Goal: Complete application form: Complete application form

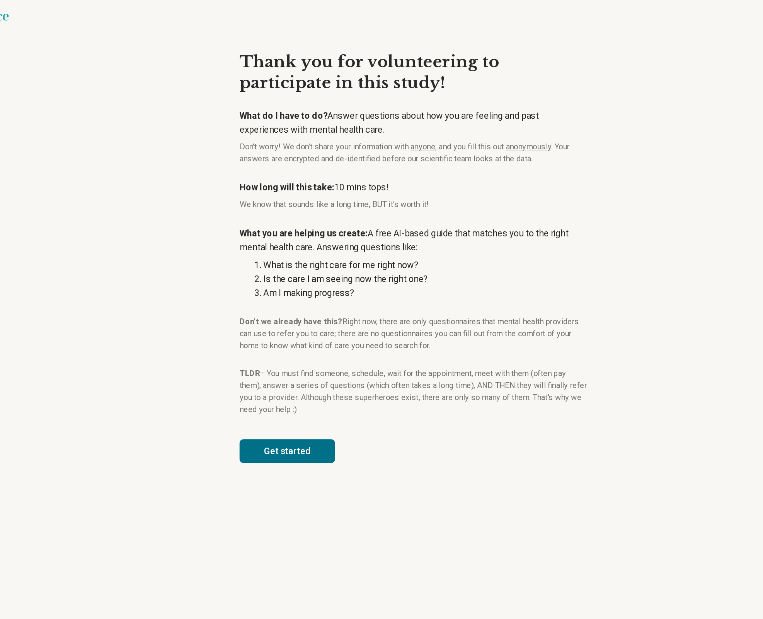
drag, startPoint x: 370, startPoint y: 320, endPoint x: 257, endPoint y: 24, distance: 316.4
click at [257, 25] on article "Thank you for volunteering to participate in this study! What do I have to do? …" at bounding box center [381, 322] width 295 height 594
copy article "Lorem ips dol sitametconse ad elitseddoei te inci utlab! Etdo ma A enim ad mi? …"
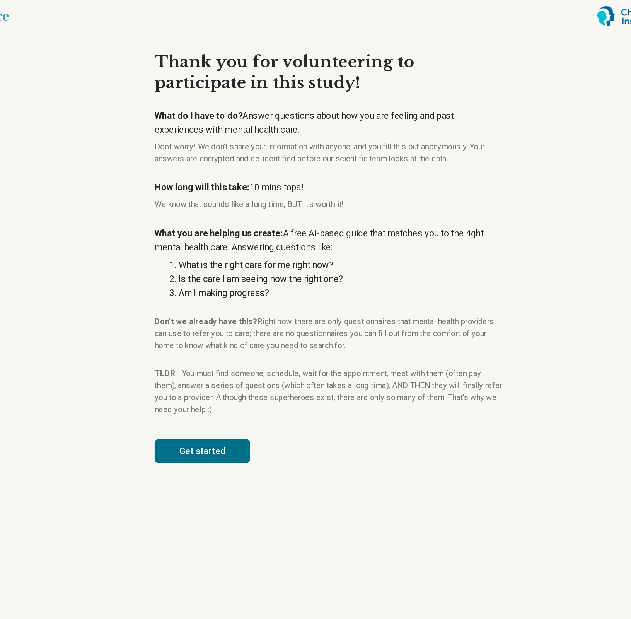
click at [230, 341] on article "Thank you for volunteering to participate in this study! What do I have to do? …" at bounding box center [315, 322] width 295 height 594
click at [234, 348] on button "Get started" at bounding box center [217, 350] width 74 height 19
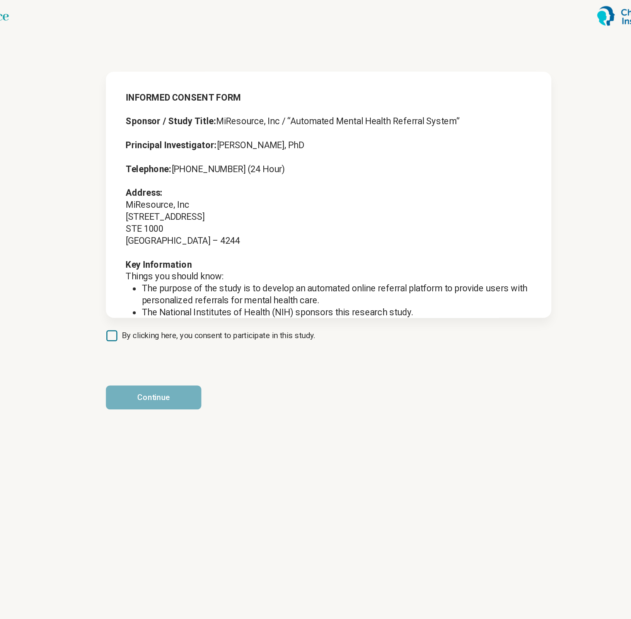
scroll to position [121, 0]
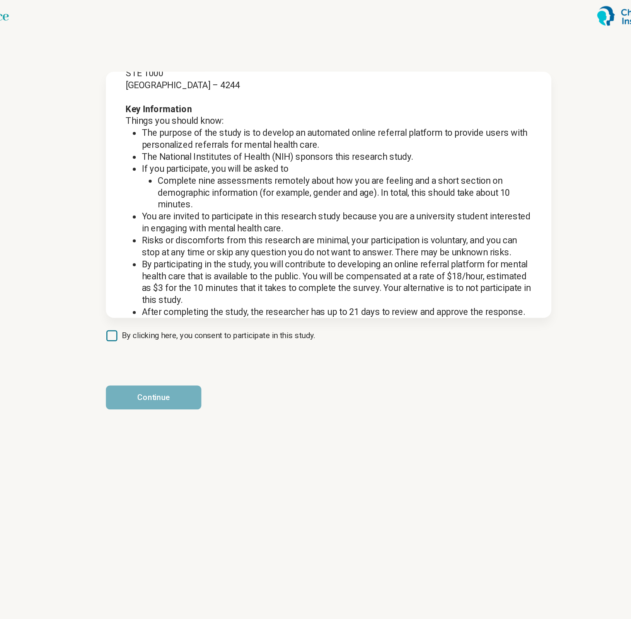
click at [208, 256] on span "By clicking here, you consent to participate in this study." at bounding box center [230, 260] width 150 height 9
click at [200, 306] on button "Continue" at bounding box center [179, 309] width 74 height 19
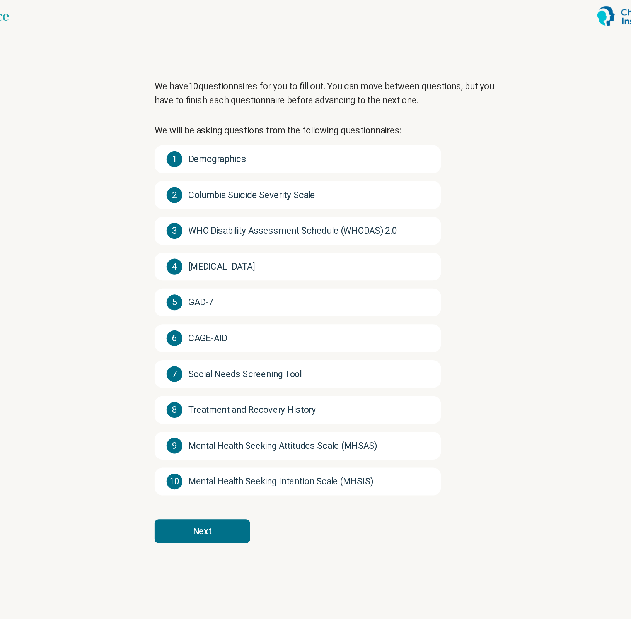
click at [226, 407] on button "Next" at bounding box center [217, 413] width 74 height 19
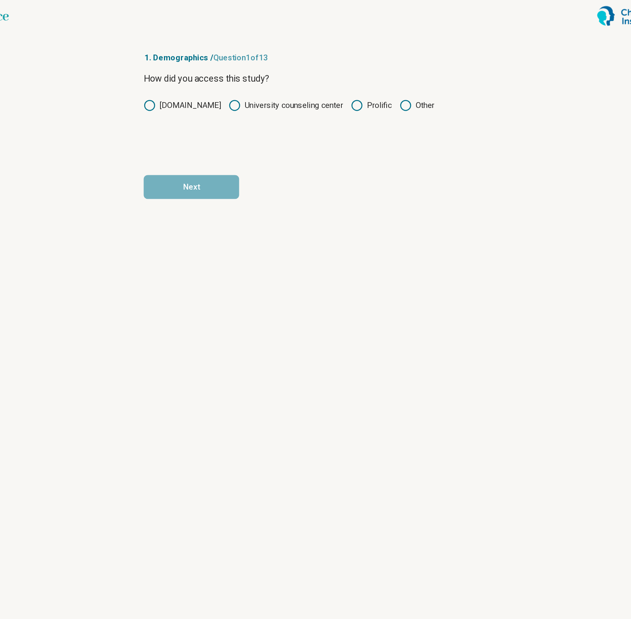
click at [336, 84] on icon at bounding box center [337, 81] width 9 height 9
click at [239, 143] on button "Next" at bounding box center [209, 145] width 74 height 19
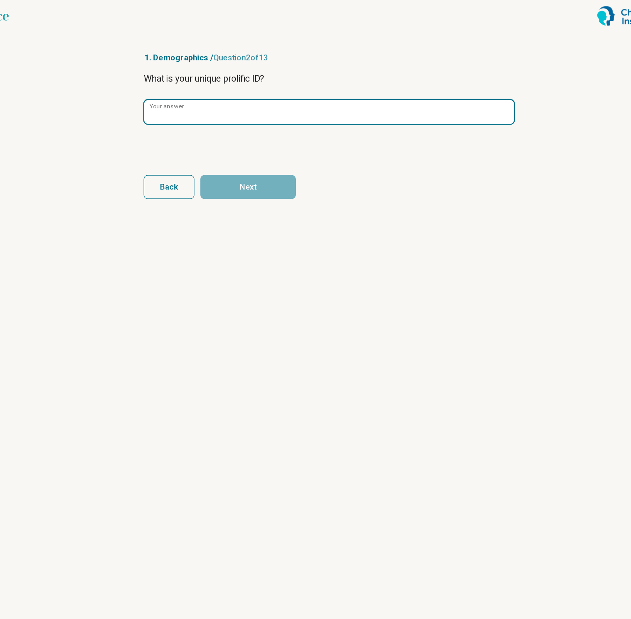
click at [222, 84] on input "Your answer" at bounding box center [316, 87] width 288 height 19
paste input "**********"
type input "**********"
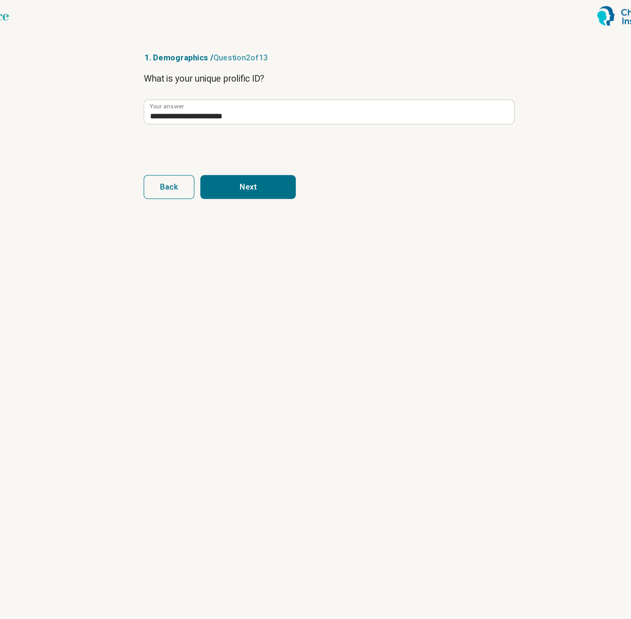
click at [257, 145] on button "Next" at bounding box center [253, 145] width 74 height 19
click at [261, 98] on div "What is your age? (enter number) Your answer" at bounding box center [316, 88] width 288 height 65
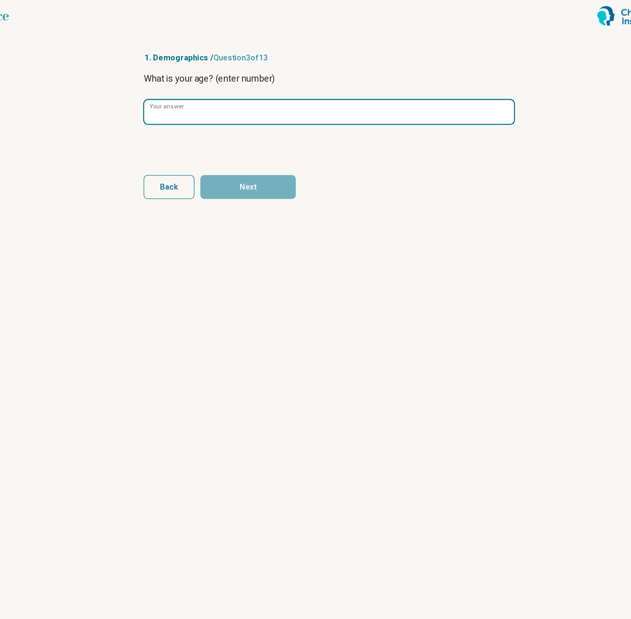
click at [257, 90] on input "Your answer" at bounding box center [316, 87] width 288 height 19
type input "**"
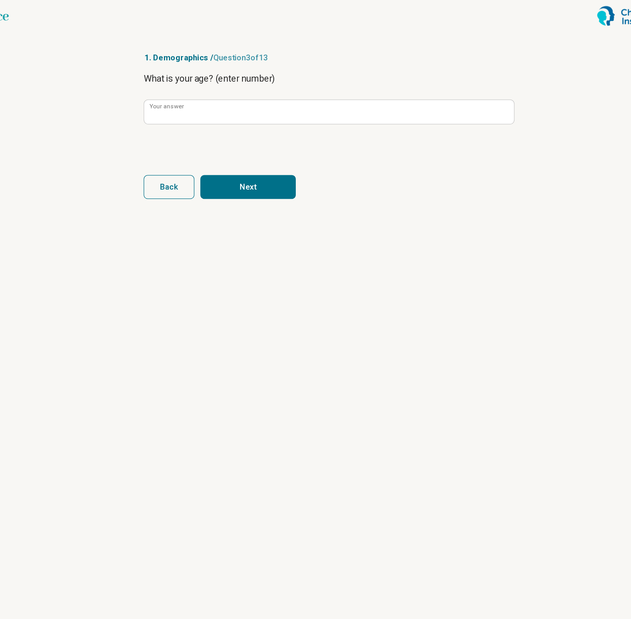
click at [261, 140] on button "Next" at bounding box center [253, 145] width 74 height 19
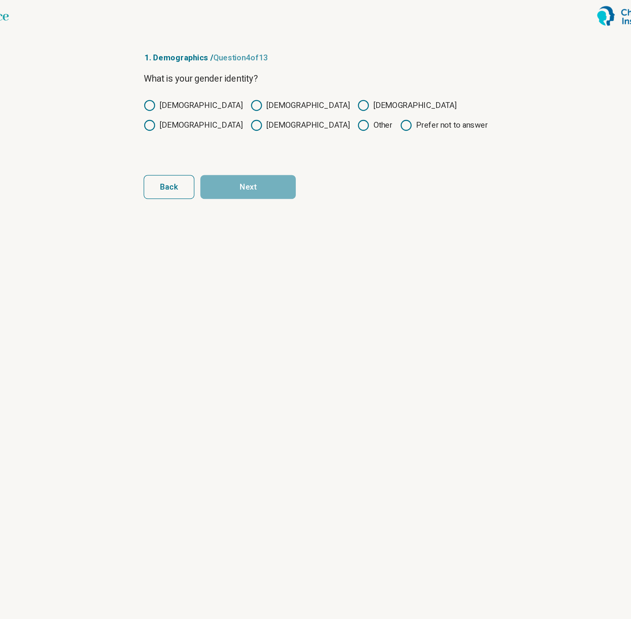
click at [202, 84] on div "[DEMOGRAPHIC_DATA] [DEMOGRAPHIC_DATA] [DEMOGRAPHIC_DATA] [DEMOGRAPHIC_DATA] [DE…" at bounding box center [316, 89] width 288 height 25
click at [189, 84] on label "[DEMOGRAPHIC_DATA]" at bounding box center [210, 81] width 77 height 9
click at [254, 139] on button "Next" at bounding box center [253, 145] width 74 height 19
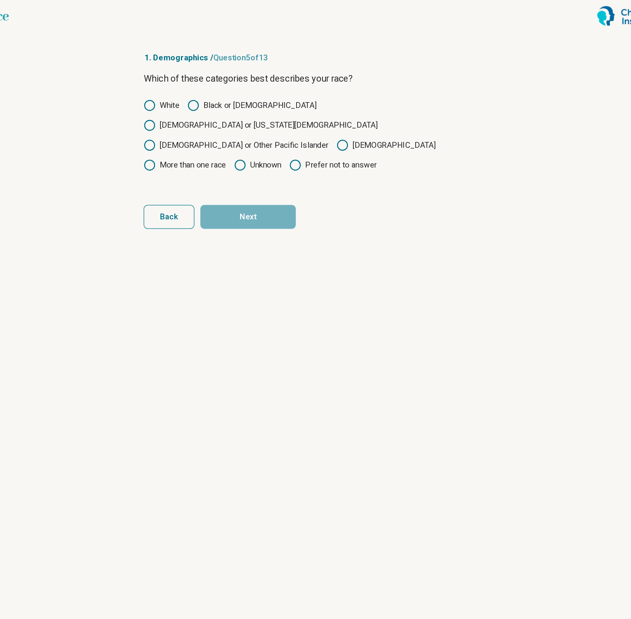
click at [322, 108] on label "[DEMOGRAPHIC_DATA]" at bounding box center [360, 112] width 77 height 9
click at [270, 162] on article "1. Demographics / Question 5 of 13 Which of these categories best describes you…" at bounding box center [315, 322] width 312 height 594
click at [263, 159] on button "Next" at bounding box center [253, 168] width 74 height 19
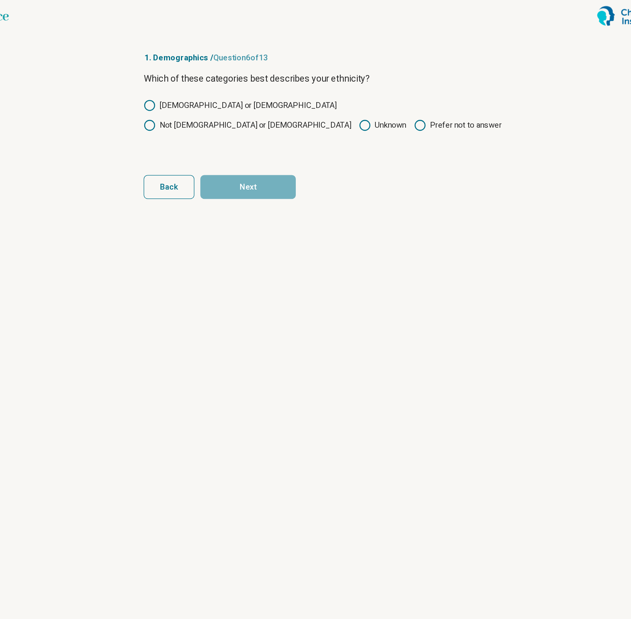
click at [263, 93] on label "Not [DEMOGRAPHIC_DATA] or [DEMOGRAPHIC_DATA]" at bounding box center [252, 97] width 161 height 9
click at [267, 139] on button "Next" at bounding box center [253, 145] width 74 height 19
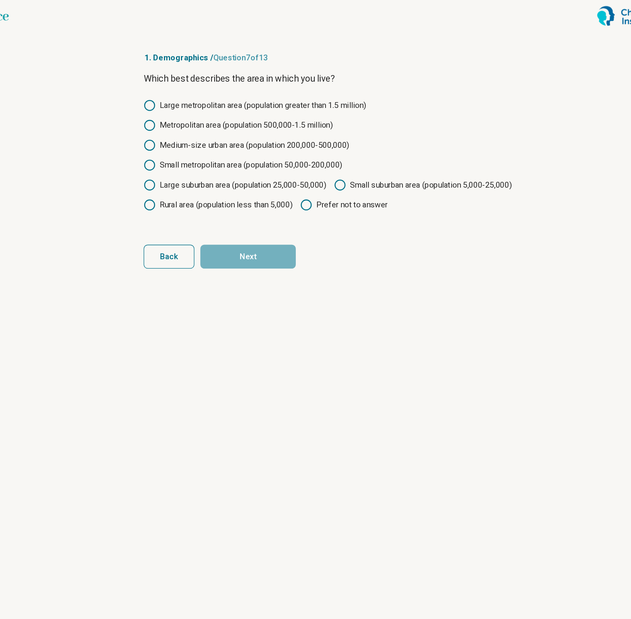
drag, startPoint x: 297, startPoint y: 128, endPoint x: 290, endPoint y: 163, distance: 35.9
click at [297, 128] on label "Small metropolitan area (population 50,000-200,000)" at bounding box center [249, 128] width 154 height 9
click at [276, 208] on button "Next" at bounding box center [253, 199] width 74 height 19
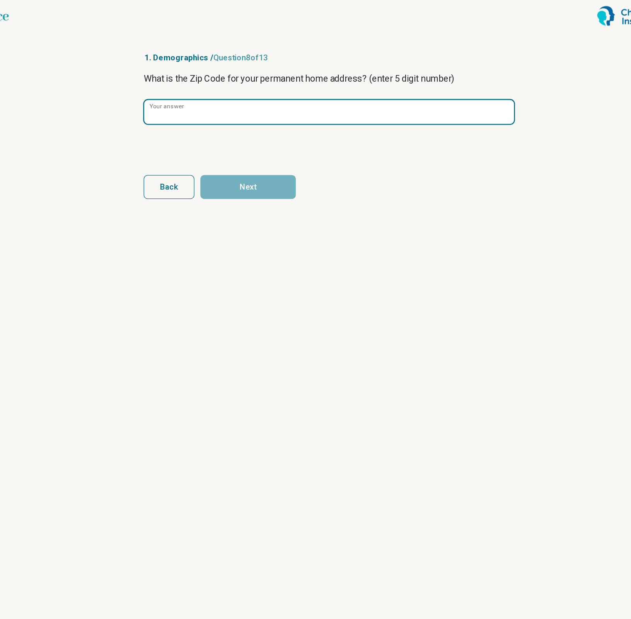
click at [221, 91] on input "Your answer" at bounding box center [316, 87] width 288 height 19
type input "*****"
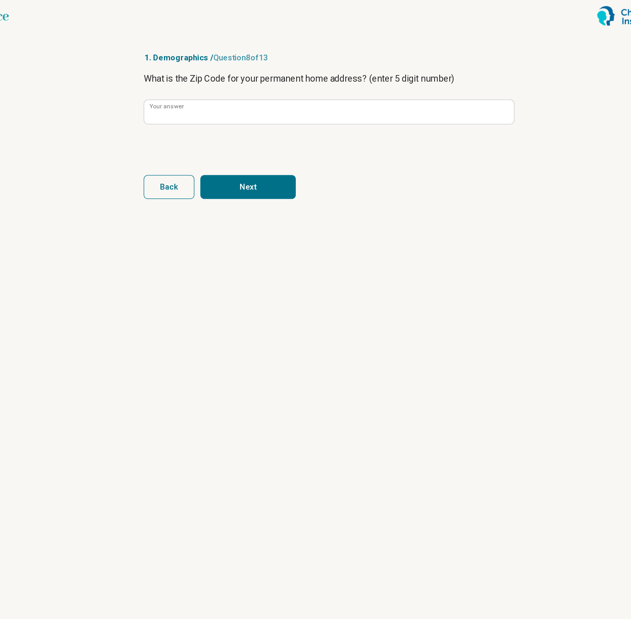
click at [254, 126] on form "What is the Zip Code for your permanent home address? (enter 5 digit number) **…" at bounding box center [316, 105] width 288 height 99
click at [268, 145] on button "Next" at bounding box center [253, 145] width 74 height 19
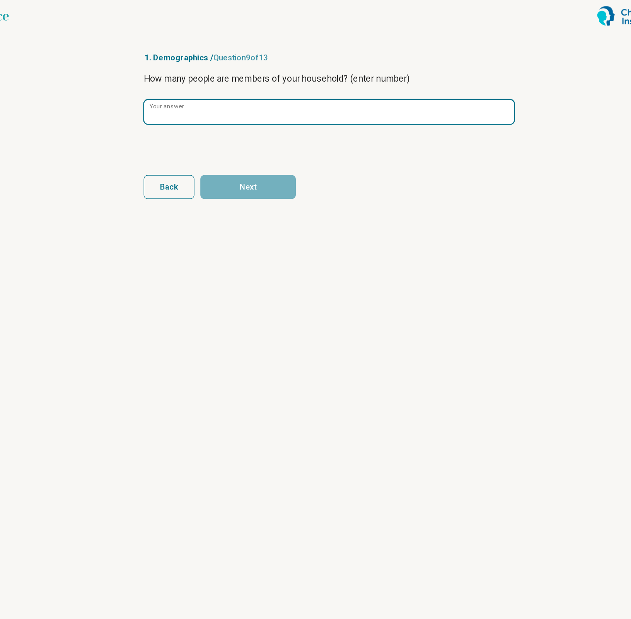
click at [211, 90] on input "Your answer" at bounding box center [316, 87] width 288 height 19
type input "*"
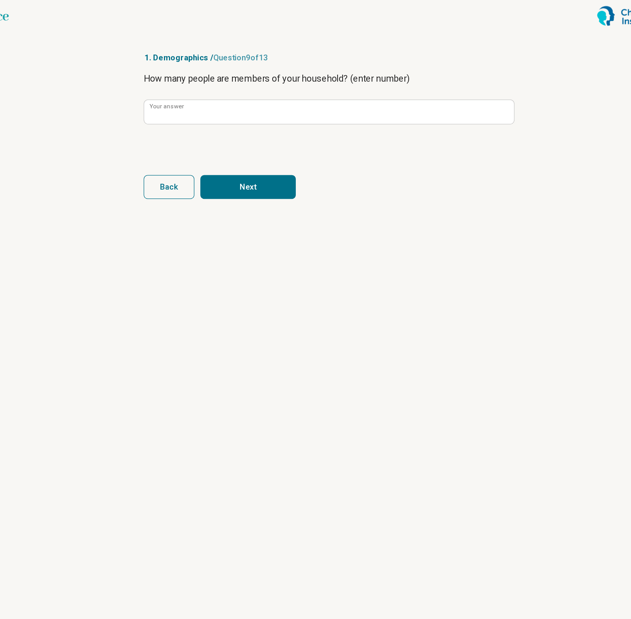
click at [245, 145] on button "Next" at bounding box center [253, 145] width 74 height 19
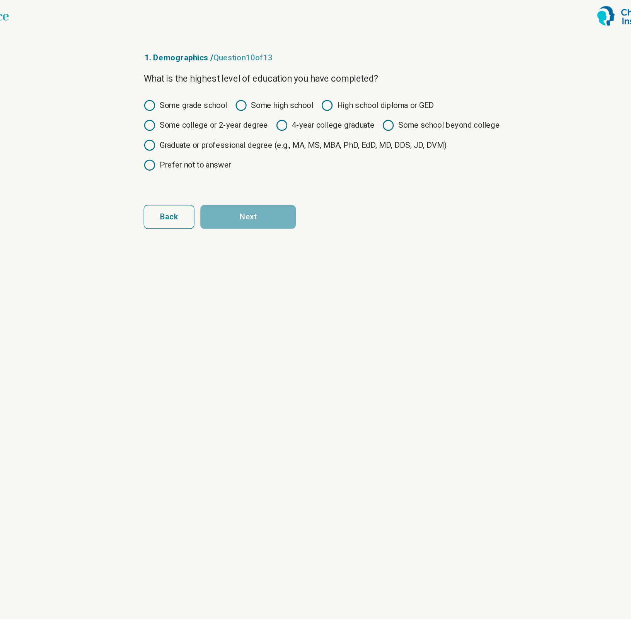
click at [327, 85] on label "High school diploma or GED" at bounding box center [354, 81] width 88 height 9
click at [268, 172] on button "Next" at bounding box center [253, 168] width 74 height 19
click at [240, 94] on label "Some college or 2-year degree" at bounding box center [220, 97] width 97 height 9
click at [268, 170] on button "Next" at bounding box center [253, 168] width 74 height 19
click at [234, 102] on div "Some grade school Some high school High school diploma or GED Some college or 2…" at bounding box center [316, 105] width 288 height 56
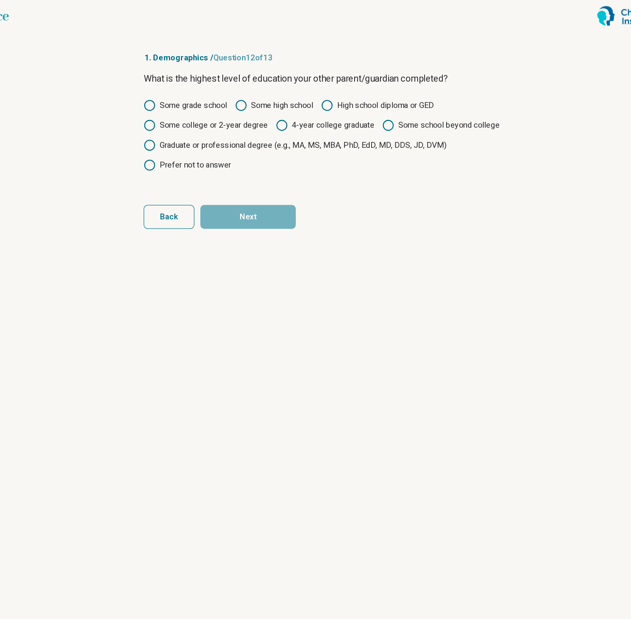
click at [269, 95] on div "Some grade school Some high school High school diploma or GED Some college or 2…" at bounding box center [316, 105] width 288 height 56
click at [257, 95] on label "Some college or 2-year degree" at bounding box center [220, 97] width 97 height 9
click at [267, 162] on button "Next" at bounding box center [253, 168] width 74 height 19
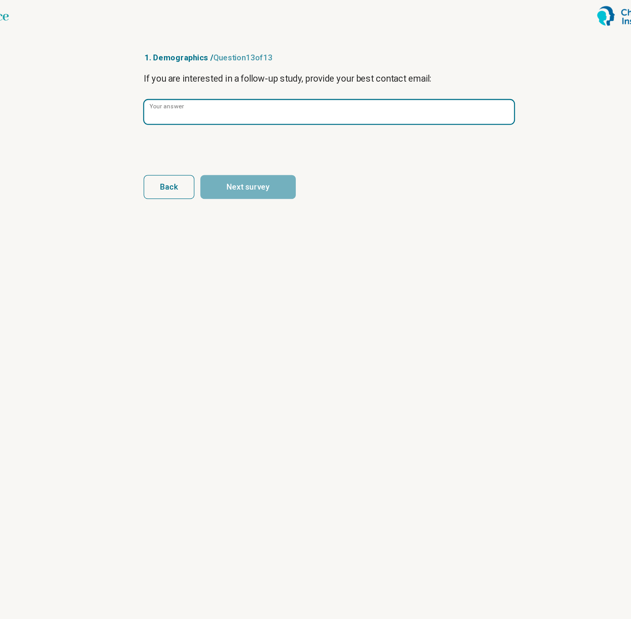
click at [232, 86] on input "Your answer" at bounding box center [316, 87] width 288 height 19
click at [313, 85] on input "Your answer" at bounding box center [316, 87] width 288 height 19
paste input "**********"
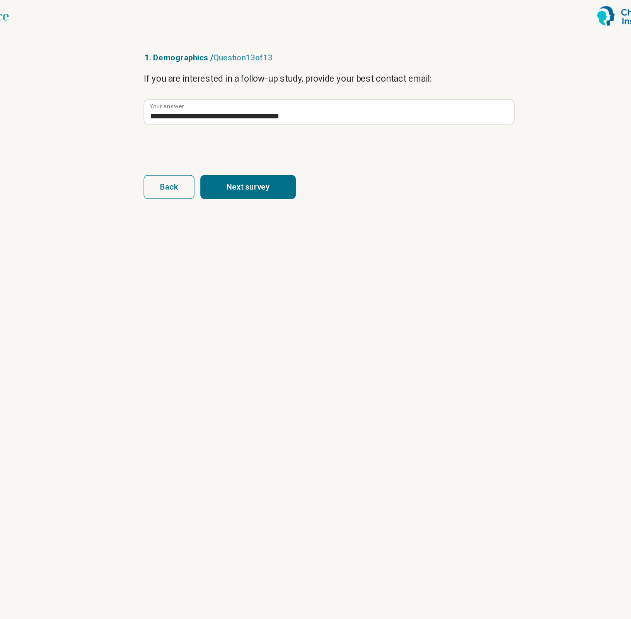
click at [268, 144] on button "Next survey" at bounding box center [253, 145] width 74 height 19
type input "**********"
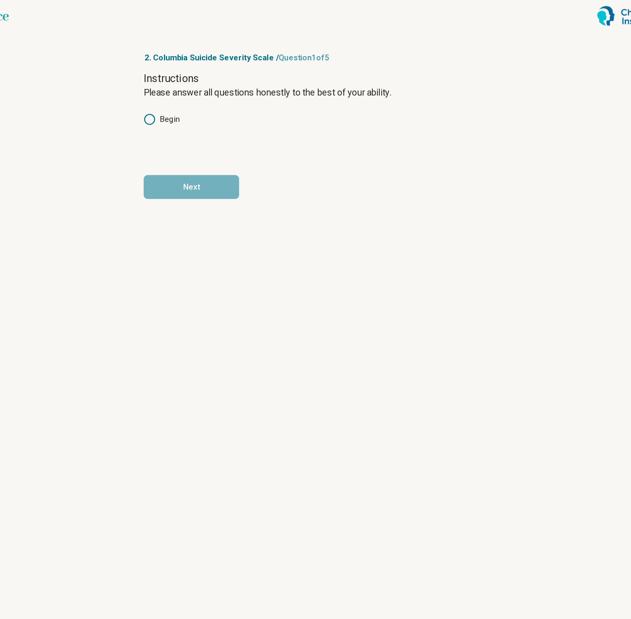
click at [197, 89] on label "Begin" at bounding box center [186, 92] width 28 height 9
click at [213, 144] on button "Next" at bounding box center [209, 145] width 74 height 19
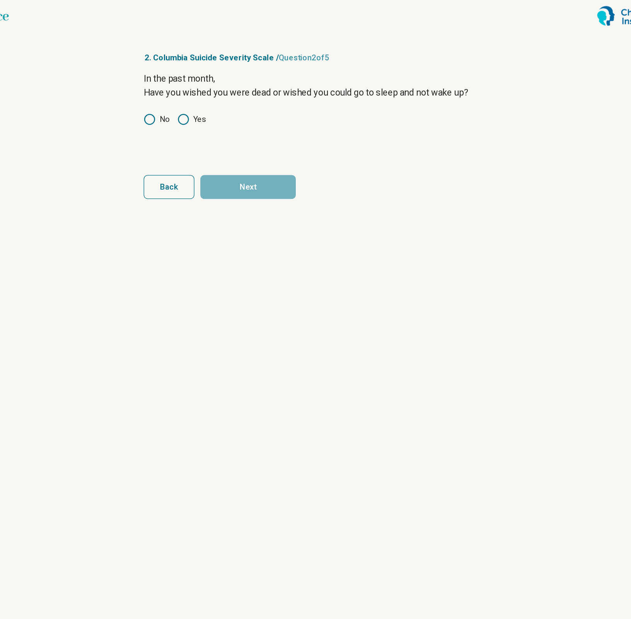
click at [211, 92] on label "Yes" at bounding box center [209, 92] width 22 height 9
click at [184, 86] on div "In the past month, Have you wished you were dead or wished you could go to slee…" at bounding box center [316, 88] width 288 height 65
click at [184, 89] on label "No" at bounding box center [182, 92] width 20 height 9
click at [258, 148] on button "Next" at bounding box center [253, 145] width 74 height 19
click at [188, 90] on label "No" at bounding box center [182, 92] width 20 height 9
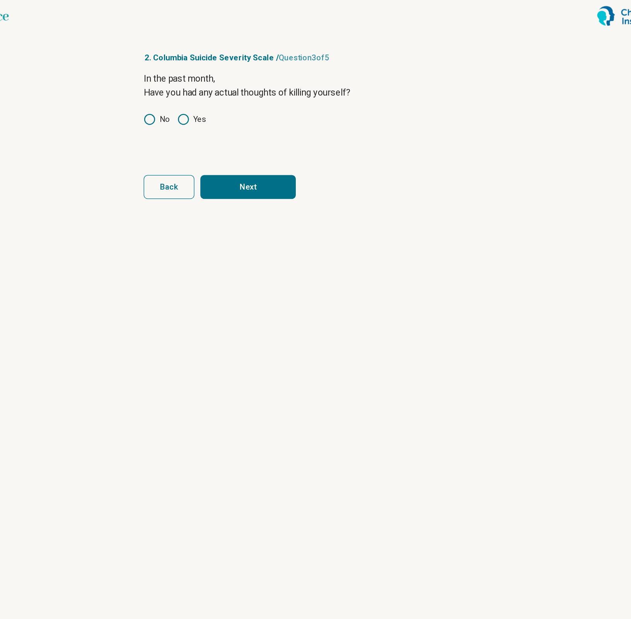
click at [252, 138] on button "Next" at bounding box center [253, 145] width 74 height 19
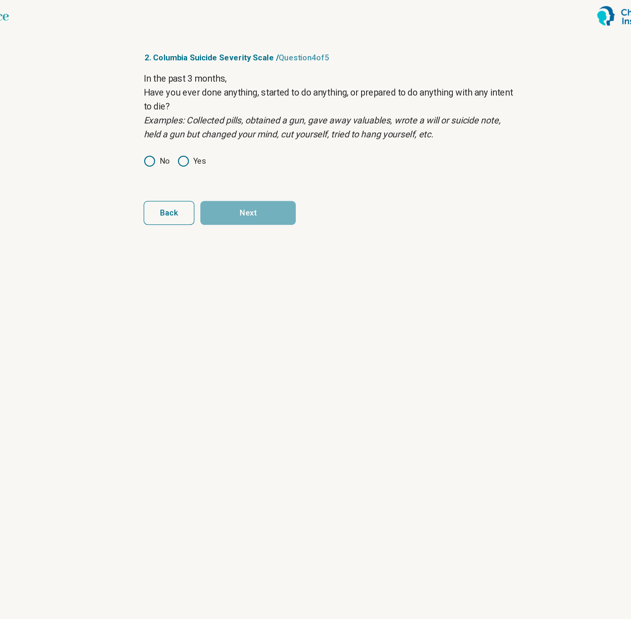
click at [184, 111] on div "In the past 3 months, Have you ever done anything, started to do anything, or p…" at bounding box center [316, 98] width 288 height 85
click at [184, 117] on div "In the past 3 months, Have you ever done anything, started to do anything, or p…" at bounding box center [316, 98] width 288 height 85
click at [187, 121] on label "No" at bounding box center [182, 125] width 20 height 9
click at [251, 166] on button "Next" at bounding box center [253, 165] width 74 height 19
click at [176, 120] on div "In your entire life, Have you ever done anything, started to do anything, or pr…" at bounding box center [316, 98] width 288 height 85
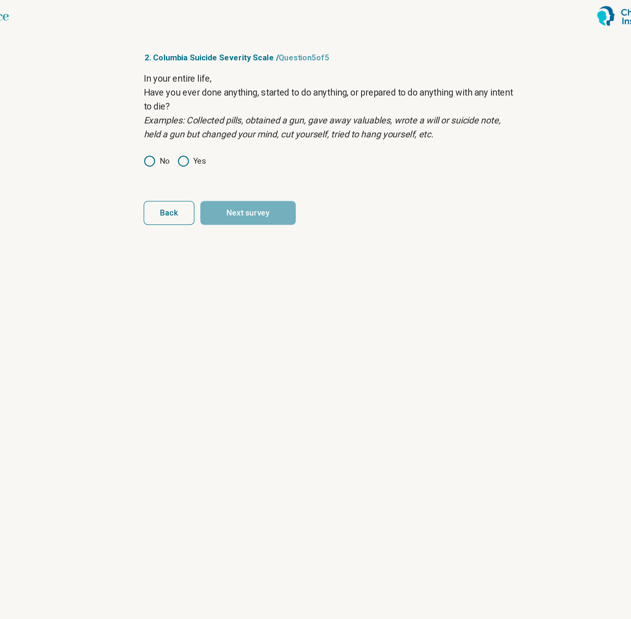
click at [177, 121] on circle at bounding box center [176, 125] width 8 height 8
click at [239, 170] on button "Next survey" at bounding box center [253, 165] width 74 height 19
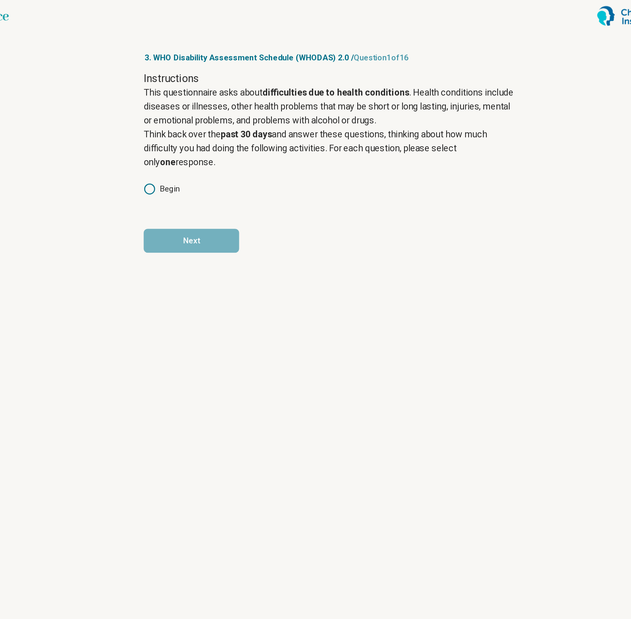
drag, startPoint x: 231, startPoint y: 126, endPoint x: 174, endPoint y: 53, distance: 93.0
click at [174, 53] on article "3. WHO Disability Assessment Schedule (WHODAS) 2.0 / Question 1 of 16 Instructi…" at bounding box center [315, 322] width 312 height 594
copy article "Instructions This questionnaire asks about difficulties due to health condition…"
click at [196, 145] on label "Begin" at bounding box center [186, 146] width 28 height 9
click at [208, 198] on article "3. WHO Disability Assessment Schedule (WHODAS) 2.0 / Question 1 of 16 Instructi…" at bounding box center [315, 322] width 312 height 594
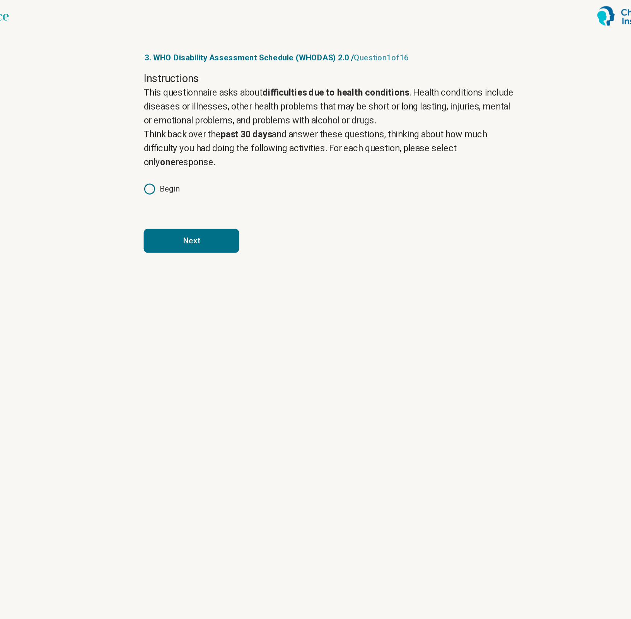
click at [213, 193] on button "Next" at bounding box center [209, 187] width 74 height 19
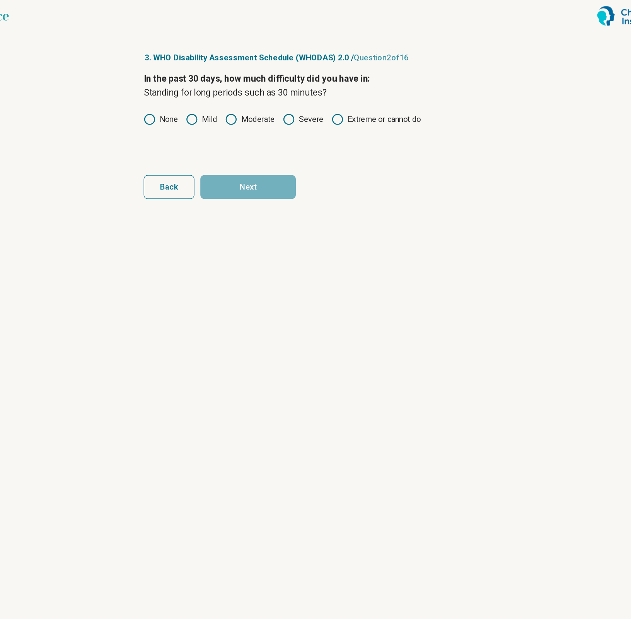
click at [260, 91] on label "Moderate" at bounding box center [254, 92] width 39 height 9
click at [270, 145] on button "Next" at bounding box center [253, 145] width 74 height 19
click at [289, 95] on icon at bounding box center [284, 92] width 9 height 9
drag, startPoint x: 255, startPoint y: 140, endPoint x: 266, endPoint y: 102, distance: 40.3
click at [266, 102] on form "In the past 30 days, how much difficulty did you have in: Taking care of your h…" at bounding box center [316, 105] width 288 height 99
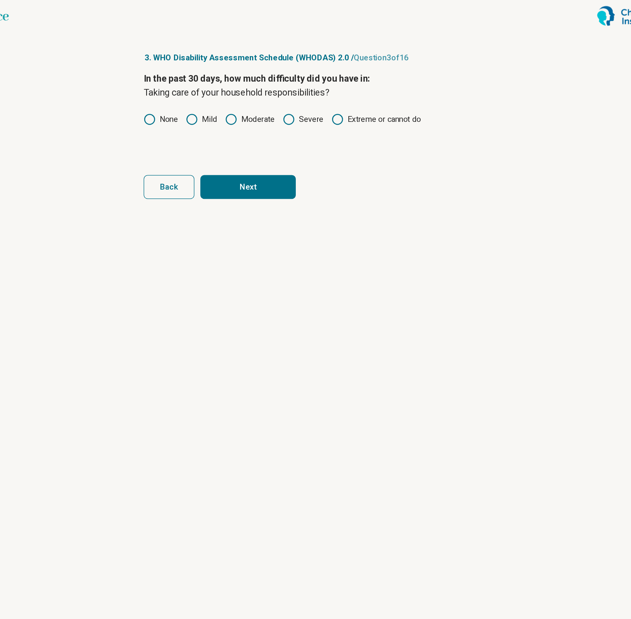
click at [256, 95] on label "Moderate" at bounding box center [254, 92] width 39 height 9
click at [242, 134] on form "In the past 30 days, how much difficulty did you have in: Taking care of your h…" at bounding box center [316, 105] width 288 height 99
click at [243, 141] on button "Next" at bounding box center [253, 145] width 74 height 19
click at [304, 90] on label "Severe" at bounding box center [296, 92] width 32 height 9
click at [274, 141] on button "Next" at bounding box center [253, 145] width 74 height 19
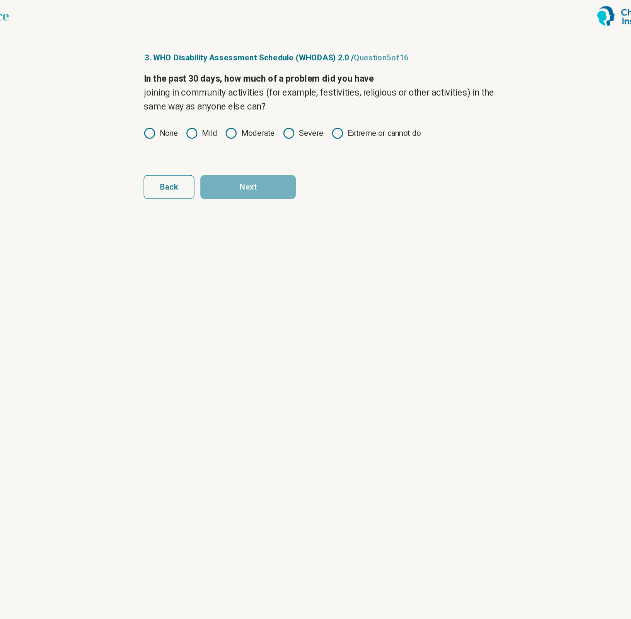
click at [220, 107] on label "Mild" at bounding box center [217, 103] width 24 height 9
click at [322, 108] on div "In the past 30 days, how much of a problem did you have joining in community ac…" at bounding box center [316, 88] width 288 height 65
click at [322, 106] on icon at bounding box center [322, 103] width 9 height 9
click at [279, 141] on button "Next" at bounding box center [253, 145] width 74 height 19
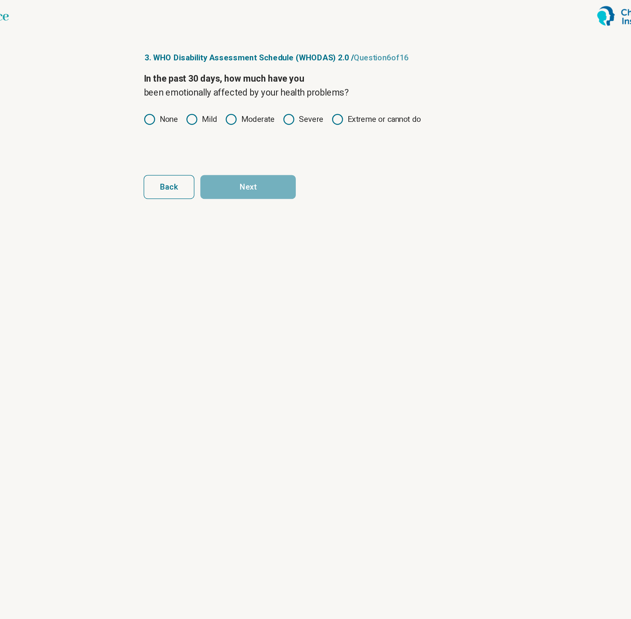
drag, startPoint x: 271, startPoint y: 91, endPoint x: 266, endPoint y: 91, distance: 4.6
click at [266, 91] on label "Moderate" at bounding box center [254, 92] width 39 height 9
click at [258, 88] on label "Moderate" at bounding box center [254, 92] width 39 height 9
click at [258, 149] on button "Next" at bounding box center [253, 145] width 74 height 19
click at [257, 89] on label "Moderate" at bounding box center [254, 92] width 39 height 9
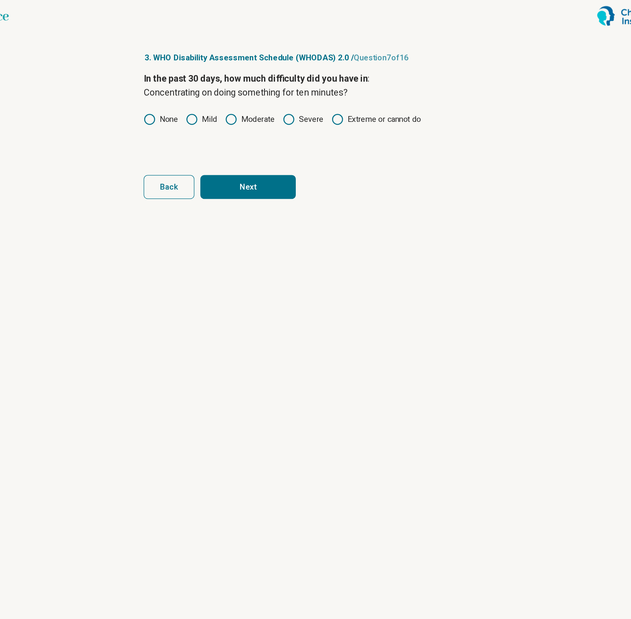
click at [225, 92] on label "Mild" at bounding box center [217, 92] width 24 height 9
click at [244, 147] on button "Next" at bounding box center [253, 145] width 74 height 19
click at [262, 88] on label "Moderate" at bounding box center [254, 92] width 39 height 9
click at [275, 148] on button "Next" at bounding box center [253, 145] width 74 height 19
click at [196, 100] on div "In the past 30 days, how much difficulty did you have in: Washing your whole bo…" at bounding box center [316, 88] width 288 height 65
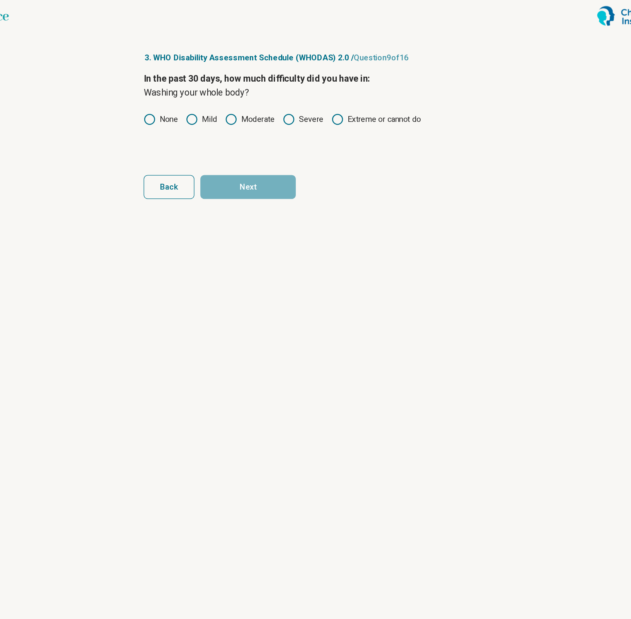
click at [185, 94] on label "None" at bounding box center [185, 92] width 27 height 9
click at [216, 91] on label "Mild" at bounding box center [217, 92] width 24 height 9
click at [253, 142] on button "Next" at bounding box center [253, 145] width 74 height 19
click at [196, 90] on label "None" at bounding box center [185, 92] width 27 height 9
click at [248, 137] on button "Next" at bounding box center [253, 145] width 74 height 19
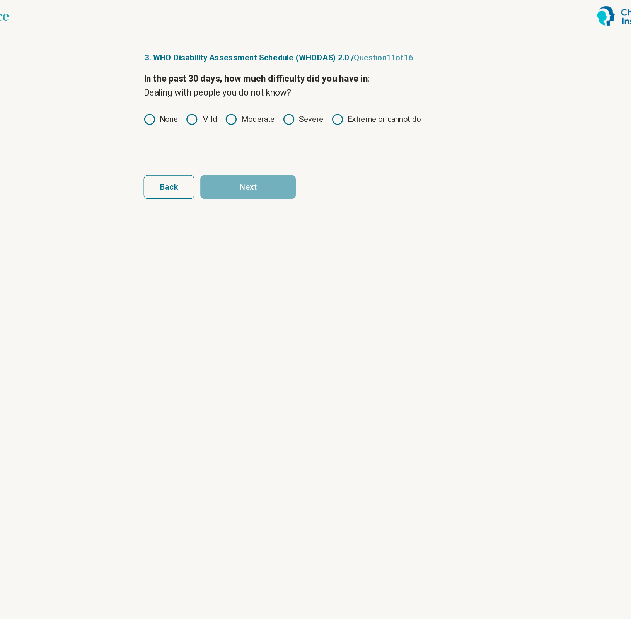
click at [328, 94] on label "Extreme or cannot do" at bounding box center [353, 92] width 70 height 9
click at [280, 144] on button "Next" at bounding box center [253, 145] width 74 height 19
click at [321, 97] on icon at bounding box center [322, 92] width 9 height 9
click at [283, 130] on form "In the past 30 days, how much difficulty did you have in : Maintaining a friend…" at bounding box center [316, 105] width 288 height 99
click at [291, 99] on div "In the past 30 days, how much difficulty did you have in : Maintaining a friend…" at bounding box center [316, 88] width 288 height 65
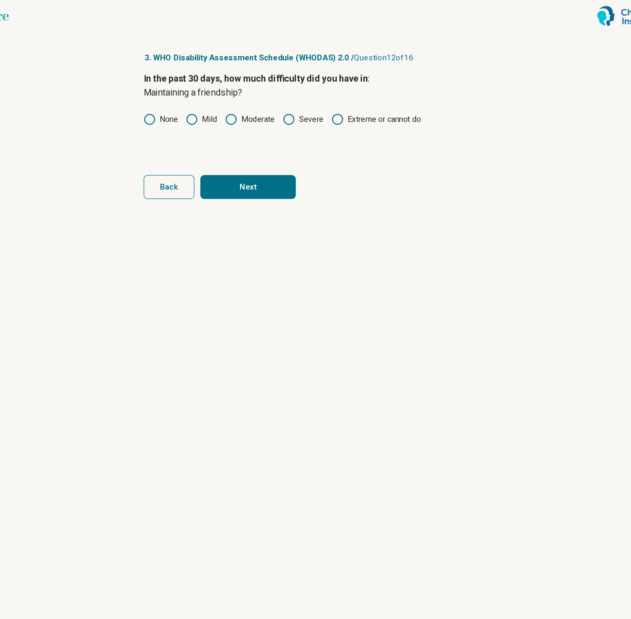
click at [297, 97] on div "In the past 30 days, how much difficulty did you have in : Maintaining a friend…" at bounding box center [316, 88] width 288 height 65
click at [286, 91] on icon at bounding box center [284, 92] width 9 height 9
click at [286, 126] on form "In the past 30 days, how much difficulty did you have in : Maintaining a friend…" at bounding box center [316, 105] width 288 height 99
click at [286, 138] on button "Next" at bounding box center [253, 145] width 74 height 19
click at [290, 94] on label "Severe" at bounding box center [296, 92] width 32 height 9
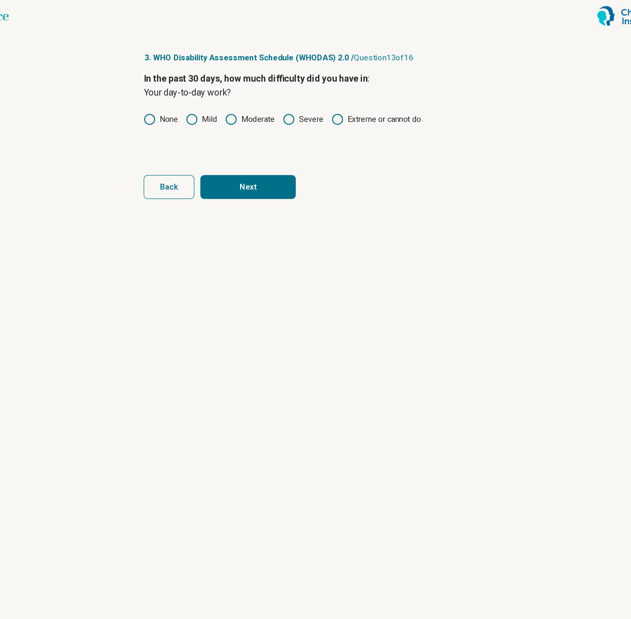
click at [256, 93] on label "Moderate" at bounding box center [254, 92] width 39 height 9
click at [266, 150] on button "Next" at bounding box center [253, 145] width 74 height 19
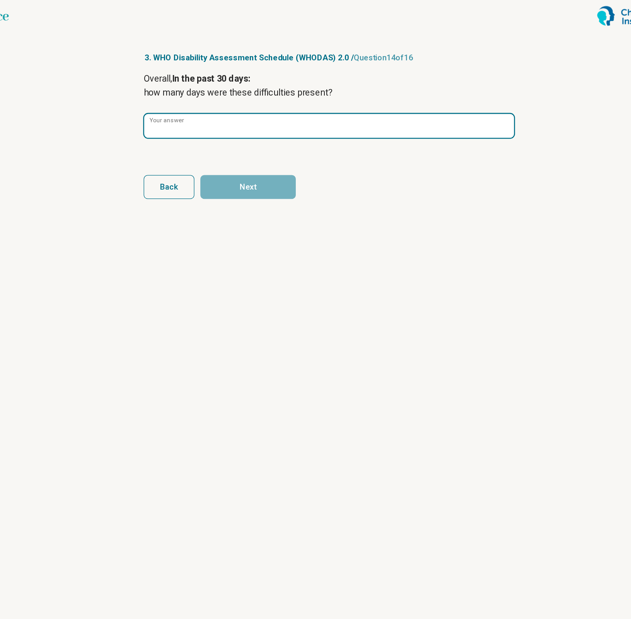
click at [366, 93] on input "Your answer" at bounding box center [316, 98] width 288 height 19
type input "*"
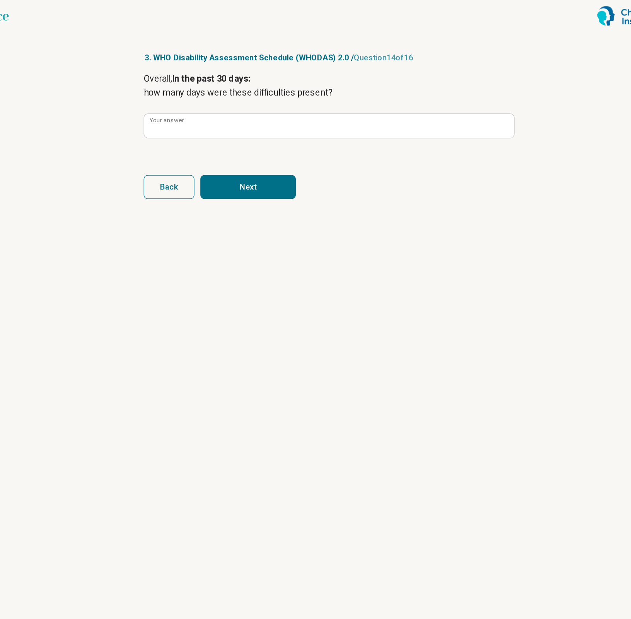
click at [284, 134] on form "Overall, In the past 30 days: how many days were these difficulties present? * …" at bounding box center [316, 105] width 288 height 99
click at [282, 138] on button "Next" at bounding box center [253, 145] width 74 height 19
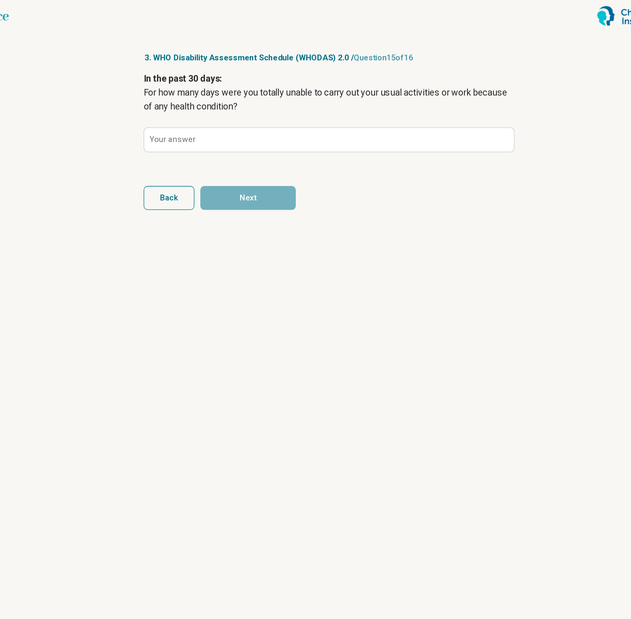
click at [288, 122] on div "In the past 30 days: For how many days were you totally unable to carry out you…" at bounding box center [316, 92] width 288 height 73
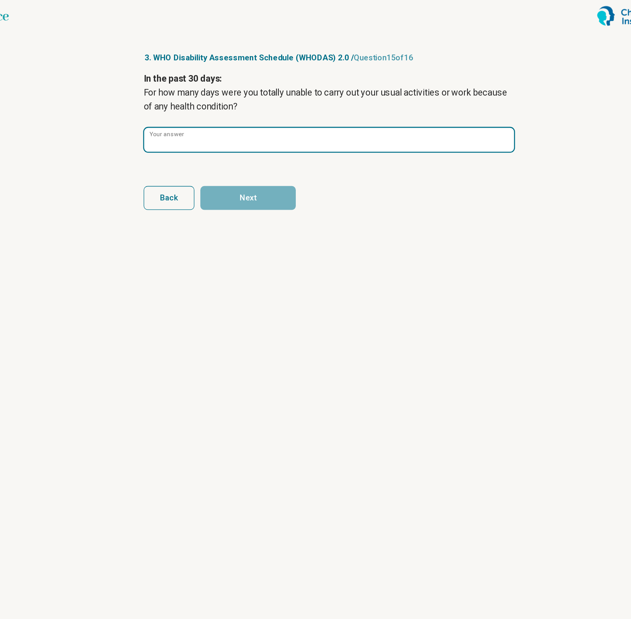
click at [293, 117] on input "Your answer" at bounding box center [316, 108] width 288 height 19
type input "*"
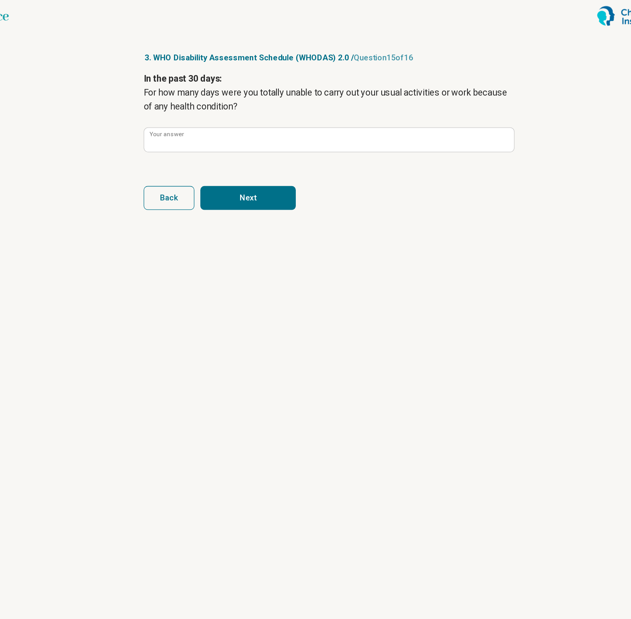
click at [280, 154] on button "Next" at bounding box center [253, 154] width 74 height 19
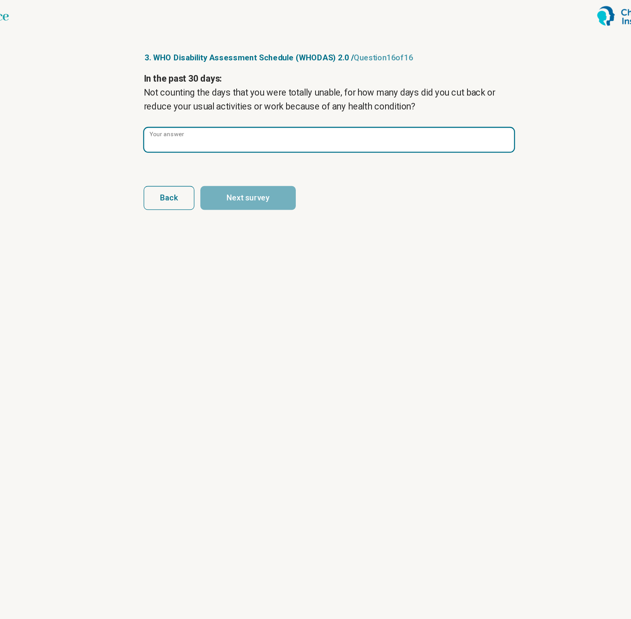
click at [274, 108] on input "Your answer" at bounding box center [316, 108] width 288 height 19
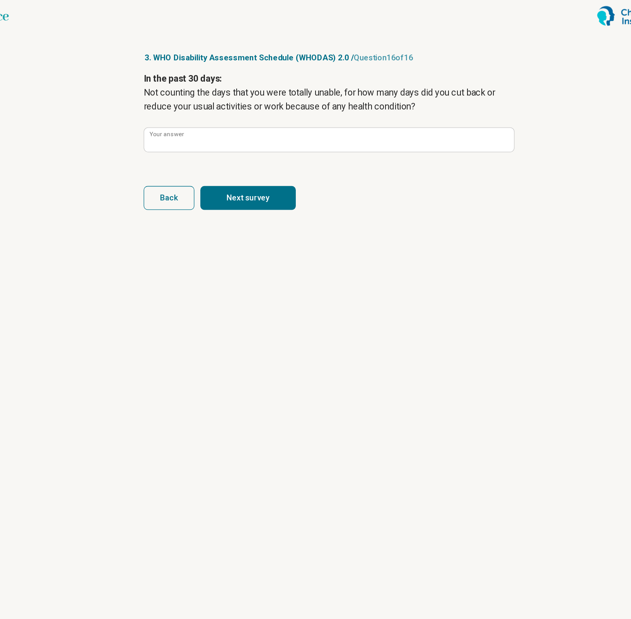
click at [267, 153] on button "Next survey" at bounding box center [253, 154] width 74 height 19
type input "*"
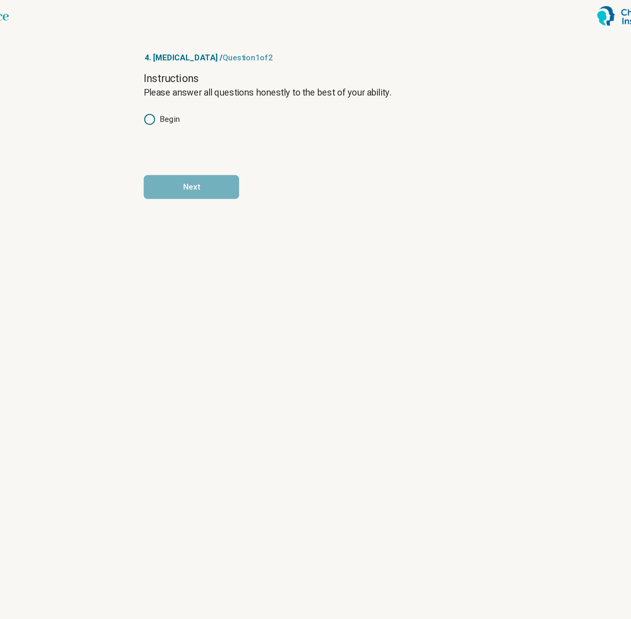
click at [188, 84] on div "Instructions Please answer all questions honestly to the best of your ability. …" at bounding box center [316, 88] width 288 height 65
click at [193, 91] on label "Begin" at bounding box center [186, 92] width 28 height 9
click at [211, 147] on button "Next" at bounding box center [209, 145] width 74 height 19
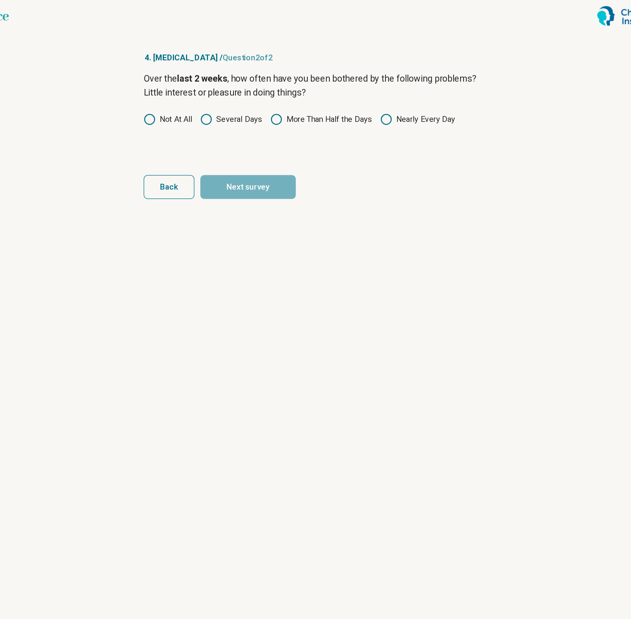
click at [293, 94] on label "More Than Half the Days" at bounding box center [309, 92] width 79 height 9
click at [270, 142] on button "Next survey" at bounding box center [253, 145] width 74 height 19
click at [263, 93] on label "Several Days" at bounding box center [240, 92] width 48 height 9
click at [285, 160] on article "4. [MEDICAL_DATA] / Question 3 of 3 Over the last 2 weeks , how often have you …" at bounding box center [315, 322] width 312 height 594
click at [280, 156] on article "4. [MEDICAL_DATA] / Question 3 of 3 Over the last 2 weeks , how often have you …" at bounding box center [315, 322] width 312 height 594
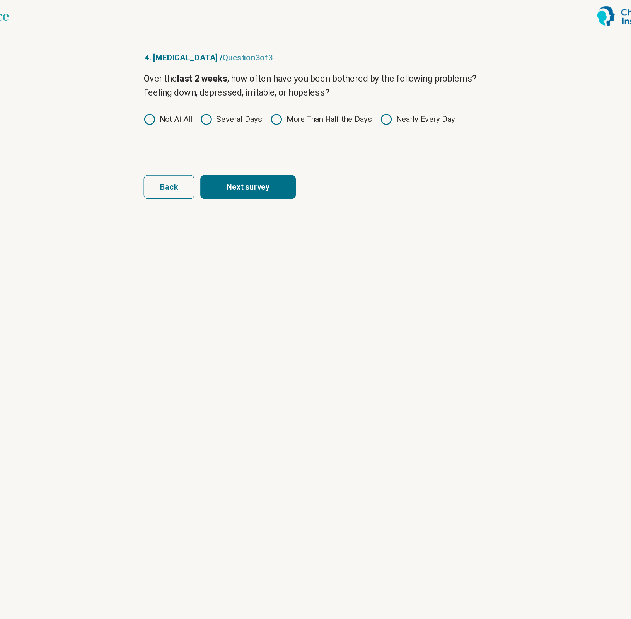
click at [279, 145] on button "Next survey" at bounding box center [253, 145] width 74 height 19
click at [302, 103] on div "Over the last 2 weeks , how often have you been bothered by the following probl…" at bounding box center [316, 88] width 288 height 65
click at [328, 94] on label "More Than Half the Days" at bounding box center [309, 92] width 79 height 9
click at [284, 139] on button "Next survey" at bounding box center [253, 145] width 74 height 19
click at [363, 95] on circle at bounding box center [360, 93] width 8 height 8
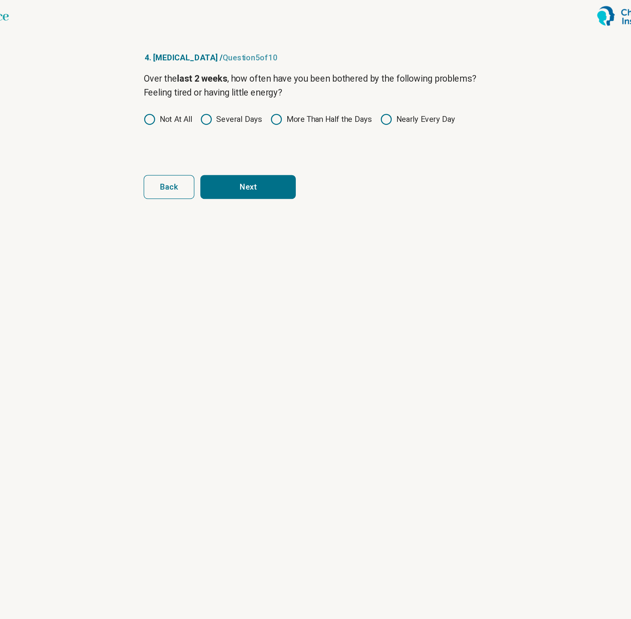
click at [280, 133] on form "Over the last 2 weeks , how often have you been bothered by the following probl…" at bounding box center [316, 105] width 288 height 99
click at [280, 138] on button "Next" at bounding box center [253, 145] width 74 height 19
click at [189, 89] on label "Not At All" at bounding box center [191, 92] width 38 height 9
click at [242, 144] on button "Next" at bounding box center [253, 145] width 74 height 19
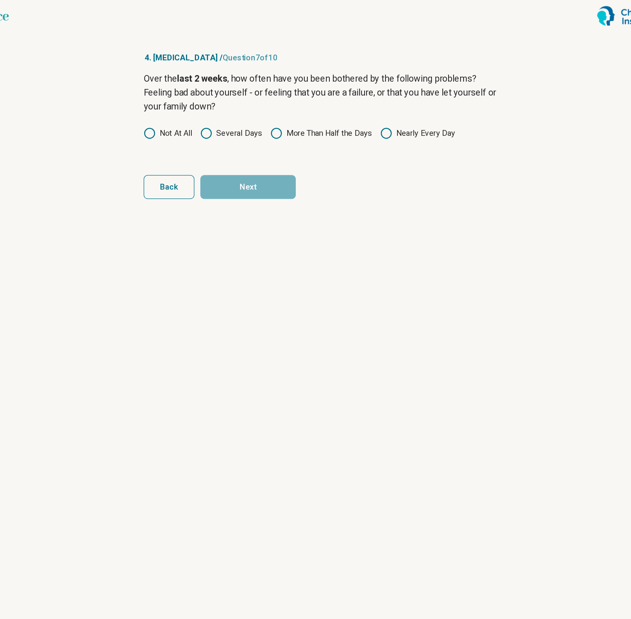
click at [356, 101] on icon at bounding box center [360, 103] width 9 height 9
click at [286, 129] on form "Over the last 2 weeks , how often have you been bothered by the following probl…" at bounding box center [316, 105] width 288 height 99
click at [282, 140] on button "Next" at bounding box center [253, 145] width 74 height 19
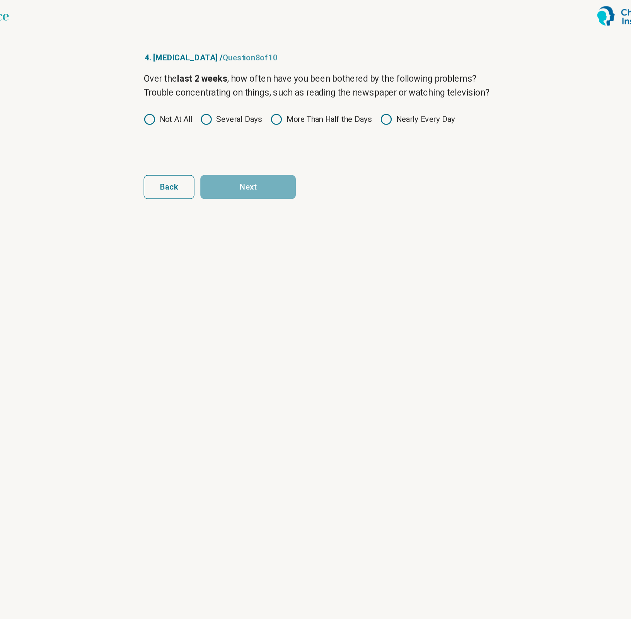
click at [295, 96] on label "More Than Half the Days" at bounding box center [309, 92] width 79 height 9
click at [278, 131] on form "Over the last 2 weeks , how often have you been bothered by the following probl…" at bounding box center [316, 105] width 288 height 99
click at [276, 144] on button "Next" at bounding box center [253, 145] width 74 height 19
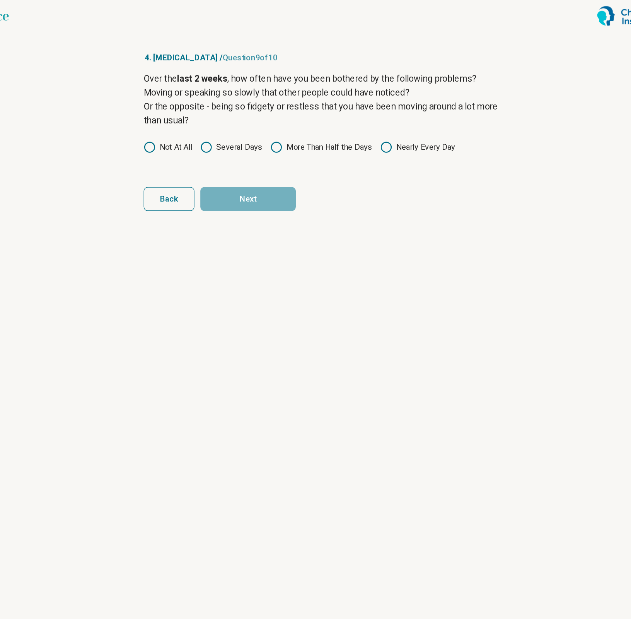
click at [244, 110] on label "Several Days" at bounding box center [240, 114] width 48 height 9
click at [194, 111] on label "Not At All" at bounding box center [191, 114] width 38 height 9
click at [238, 152] on button "Next" at bounding box center [253, 154] width 74 height 19
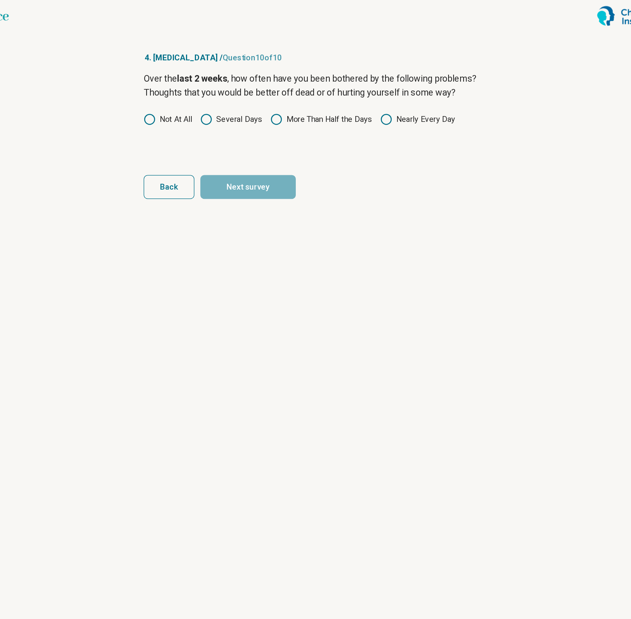
click at [202, 94] on label "Not At All" at bounding box center [191, 92] width 38 height 9
click at [245, 143] on button "Next survey" at bounding box center [253, 145] width 74 height 19
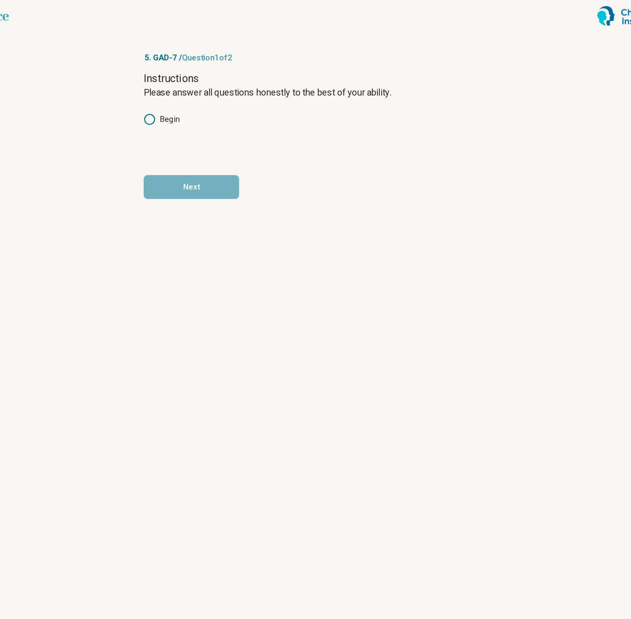
click at [197, 100] on div "Instructions Please answer all questions honestly to the best of your ability. …" at bounding box center [316, 88] width 288 height 65
click at [191, 95] on label "Begin" at bounding box center [186, 92] width 28 height 9
click at [211, 157] on article "5. GAD-7 / Question 1 of 2 Instructions Please answer all questions honestly to…" at bounding box center [315, 322] width 312 height 594
click at [217, 139] on button "Next" at bounding box center [209, 145] width 74 height 19
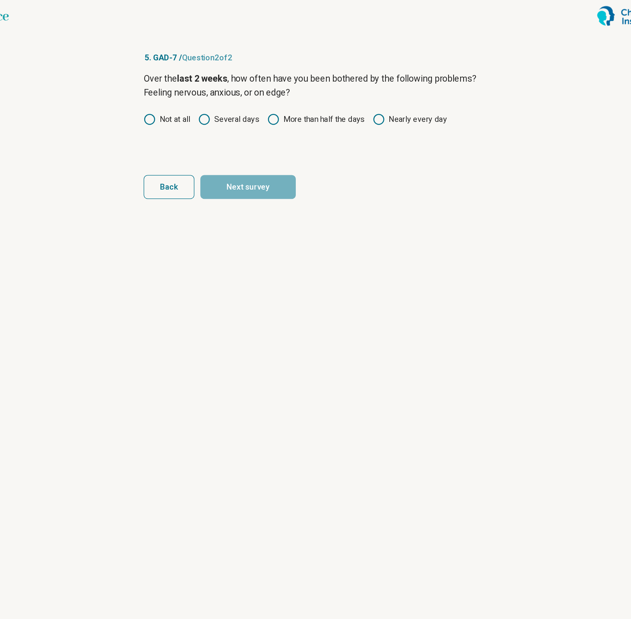
click at [283, 94] on label "More than half the days" at bounding box center [306, 92] width 76 height 9
click at [277, 143] on button "Next survey" at bounding box center [253, 145] width 74 height 19
click at [283, 84] on div "Over the last 2 weeks , how often have you been bothered by the following probl…" at bounding box center [316, 88] width 288 height 65
click at [256, 91] on label "Several days" at bounding box center [238, 92] width 48 height 9
click at [264, 138] on button "Next survey" at bounding box center [253, 145] width 74 height 19
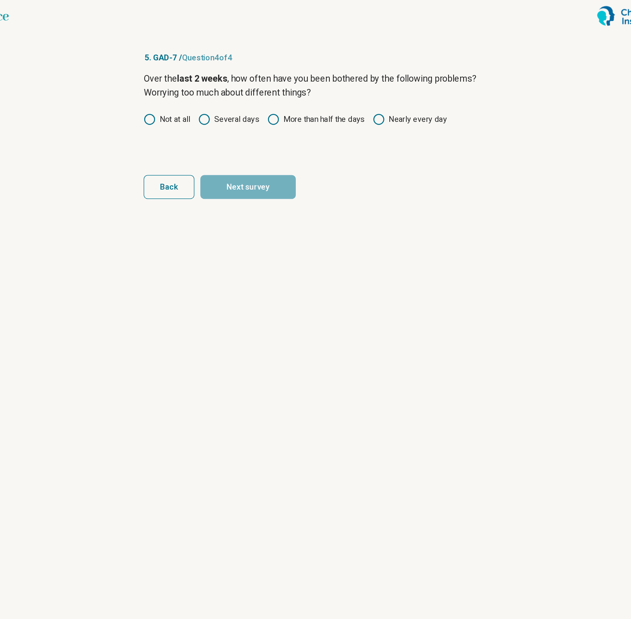
click at [252, 90] on label "Several days" at bounding box center [238, 92] width 48 height 9
click at [262, 139] on button "Next survey" at bounding box center [253, 145] width 74 height 19
click at [326, 91] on label "More than half the days" at bounding box center [306, 92] width 76 height 9
click at [370, 87] on div "Over the last 2 weeks , how often have you been bothered by the following probl…" at bounding box center [316, 88] width 288 height 65
click at [266, 140] on button "Next" at bounding box center [253, 145] width 74 height 19
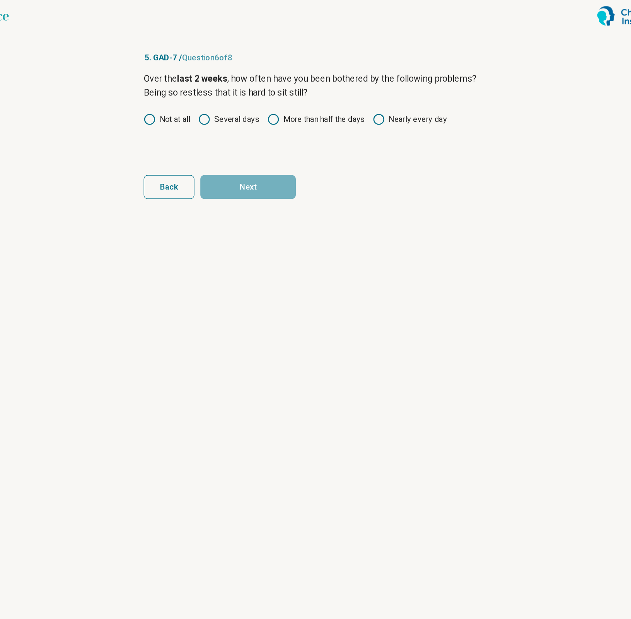
click at [297, 91] on label "More than half the days" at bounding box center [306, 92] width 76 height 9
click at [273, 149] on button "Next" at bounding box center [253, 145] width 74 height 19
click at [353, 94] on icon at bounding box center [354, 92] width 9 height 9
click at [281, 134] on form "Over the last 2 weeks , how often have you been bothered by the following probl…" at bounding box center [316, 105] width 288 height 99
click at [278, 141] on button "Next" at bounding box center [253, 145] width 74 height 19
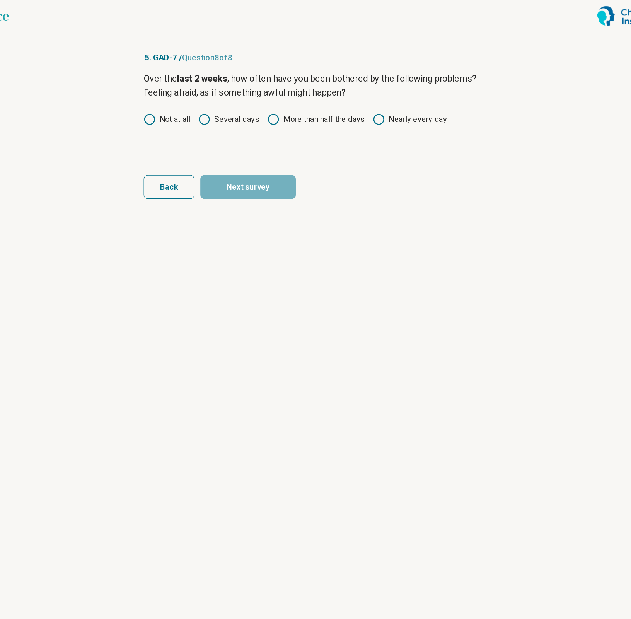
click at [293, 100] on div "Over the last 2 weeks , how often have you been bothered by the following probl…" at bounding box center [316, 88] width 288 height 65
click at [259, 86] on div "Over the last 2 weeks , how often have you been bothered by the following probl…" at bounding box center [316, 88] width 288 height 65
click at [259, 94] on label "Several days" at bounding box center [238, 92] width 48 height 9
click at [260, 132] on form "Over the last 2 weeks , how often have you been bothered by the following probl…" at bounding box center [316, 105] width 288 height 99
click at [261, 143] on button "Next survey" at bounding box center [253, 145] width 74 height 19
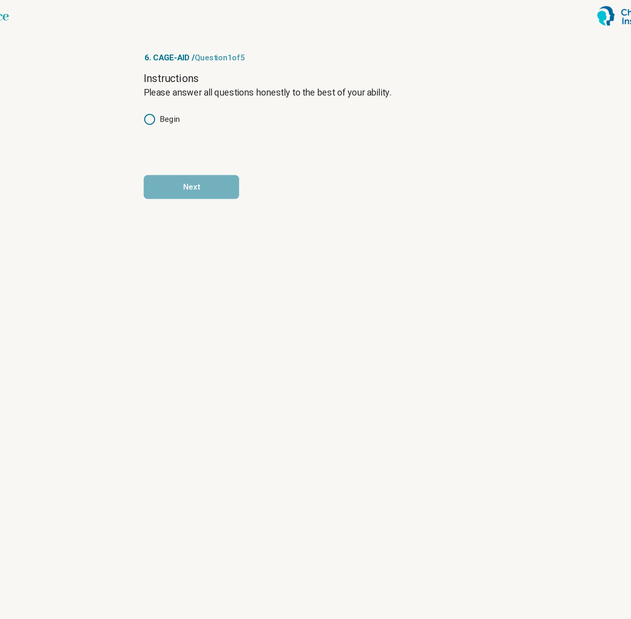
click at [195, 93] on label "Begin" at bounding box center [186, 92] width 28 height 9
click at [218, 138] on button "Next" at bounding box center [209, 145] width 74 height 19
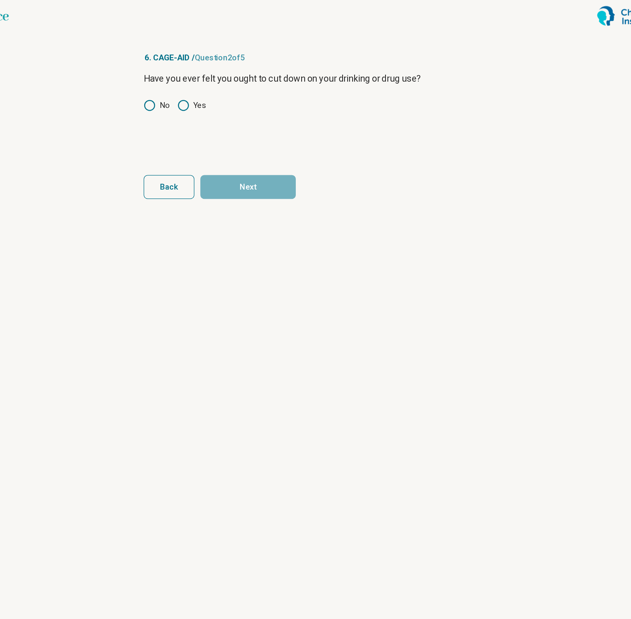
click at [187, 83] on label "No" at bounding box center [182, 81] width 20 height 9
click at [215, 85] on label "Yes" at bounding box center [209, 81] width 22 height 9
click at [235, 130] on form "Have you ever felt you ought to cut down on your drinking or drug use? No Yes B…" at bounding box center [316, 105] width 288 height 99
click at [236, 141] on button "Next" at bounding box center [253, 145] width 74 height 19
click at [188, 83] on label "No" at bounding box center [182, 81] width 20 height 9
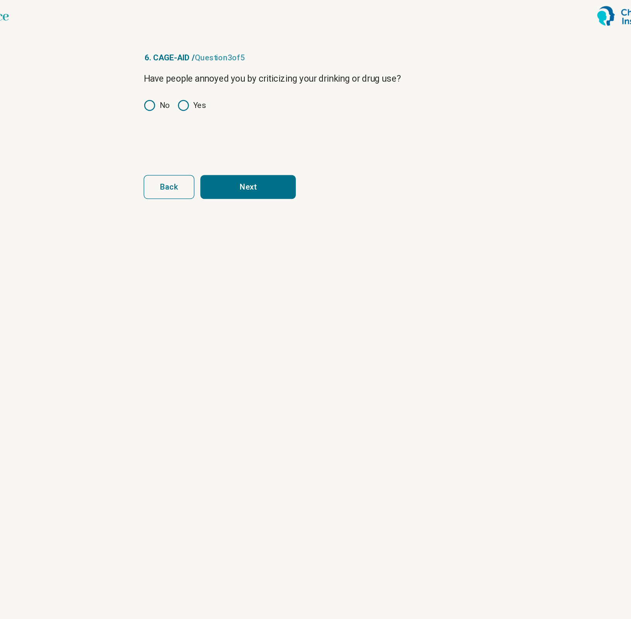
click at [244, 142] on button "Next" at bounding box center [253, 145] width 74 height 19
click at [178, 80] on icon at bounding box center [176, 81] width 9 height 9
click at [214, 88] on div "Have you felt bad or guilty about your drinking or drug use? No Yes" at bounding box center [316, 88] width 288 height 65
click at [211, 83] on label "Yes" at bounding box center [209, 81] width 22 height 9
click at [208, 72] on div "Have you felt bad or guilty about your drinking or drug use? No Yes" at bounding box center [316, 88] width 288 height 65
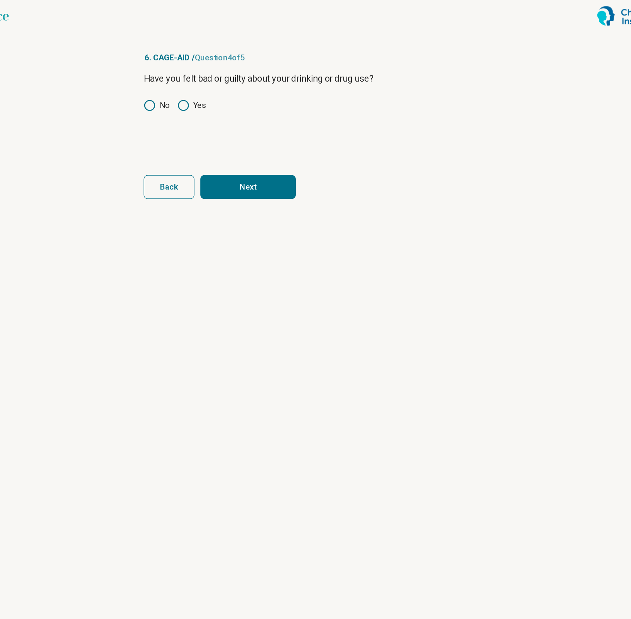
click at [211, 78] on label "Yes" at bounding box center [209, 81] width 22 height 9
click at [238, 142] on button "Next" at bounding box center [253, 145] width 74 height 19
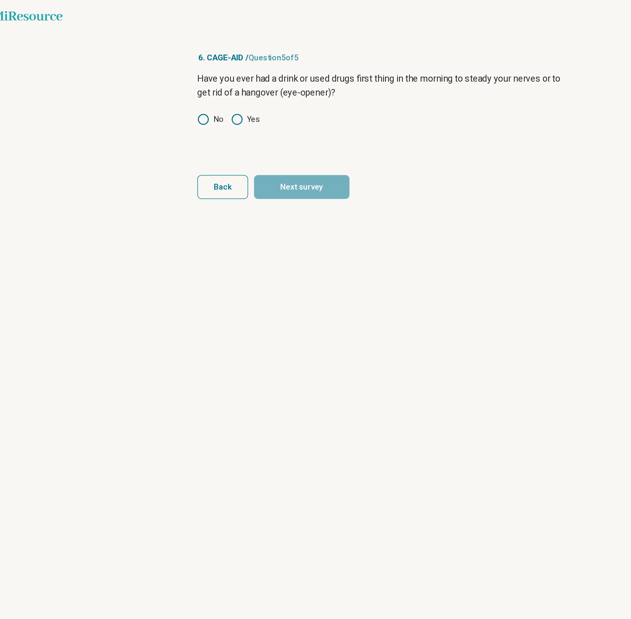
click at [182, 92] on label "No" at bounding box center [182, 92] width 20 height 9
click at [249, 148] on button "Next survey" at bounding box center [253, 145] width 74 height 19
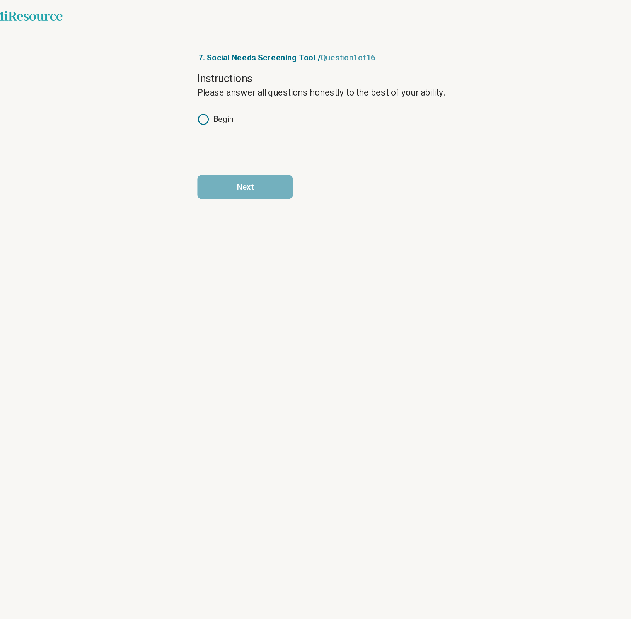
click at [193, 97] on div "Instructions Please answer all questions honestly to the best of your ability. …" at bounding box center [316, 88] width 288 height 65
click at [190, 95] on label "Begin" at bounding box center [186, 92] width 28 height 9
click at [209, 137] on button "Next" at bounding box center [209, 145] width 74 height 19
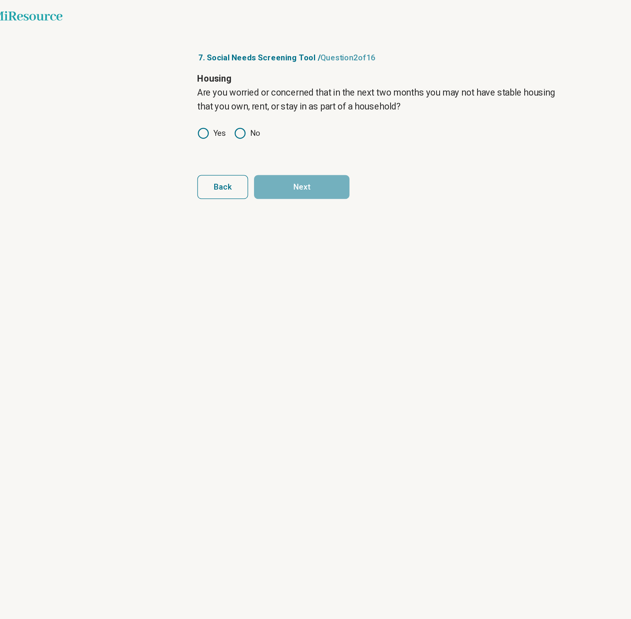
click at [194, 101] on div "Yes No" at bounding box center [316, 103] width 288 height 9
click at [191, 102] on label "Yes" at bounding box center [183, 103] width 22 height 9
click at [232, 140] on button "Next" at bounding box center [253, 145] width 74 height 19
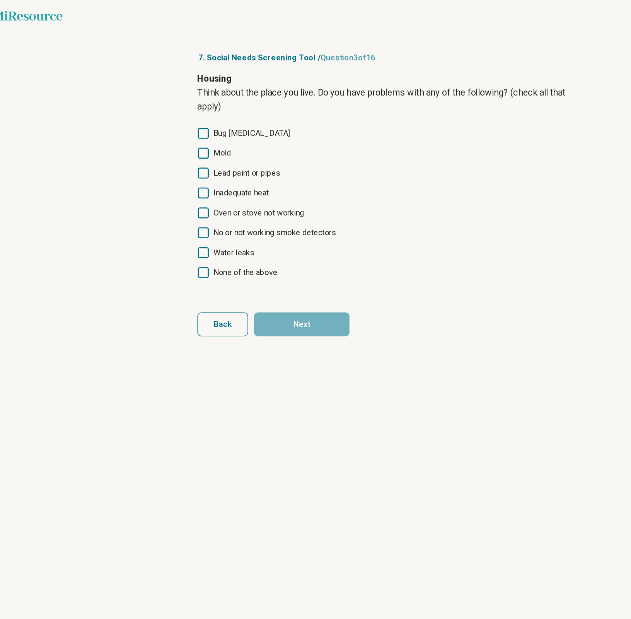
click at [222, 214] on span "None of the above" at bounding box center [209, 211] width 50 height 9
click at [243, 249] on button "Next" at bounding box center [253, 252] width 74 height 19
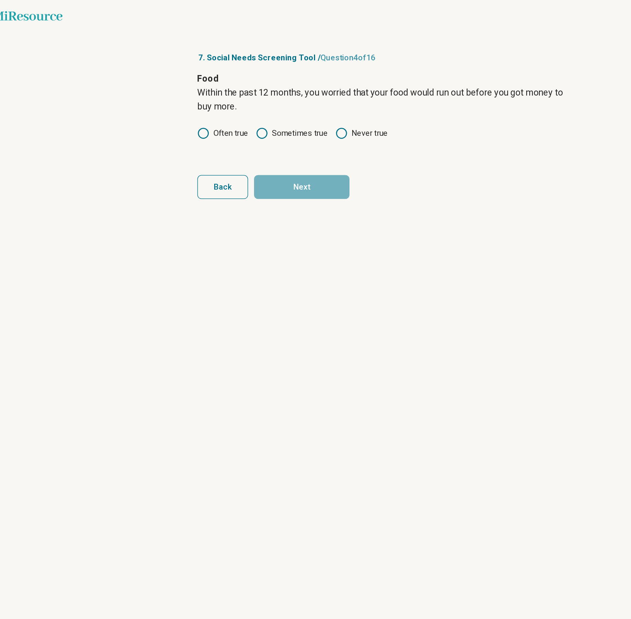
click at [200, 105] on label "Often true" at bounding box center [191, 103] width 39 height 9
click at [240, 145] on button "Next" at bounding box center [253, 145] width 74 height 19
click at [242, 97] on div "Food Within the past 12 months, the food you bought just didn't last and you di…" at bounding box center [316, 88] width 288 height 65
click at [202, 105] on label "Often true" at bounding box center [191, 103] width 39 height 9
click at [243, 108] on label "Sometimes true" at bounding box center [245, 103] width 56 height 9
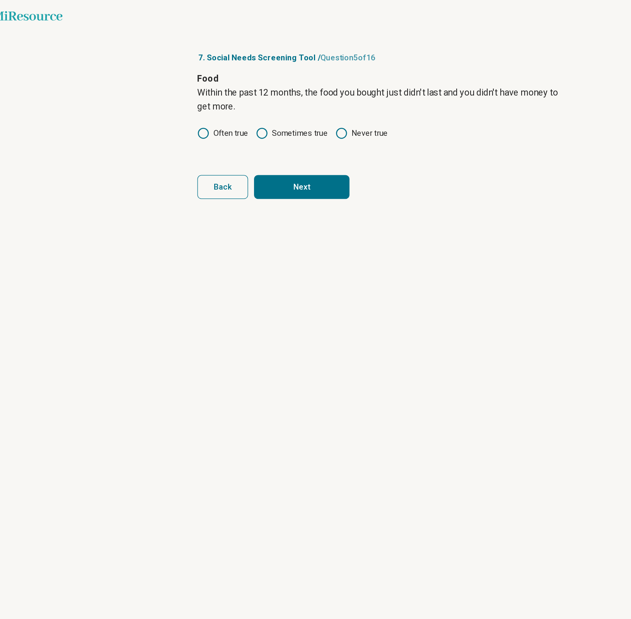
click at [245, 136] on button "Next" at bounding box center [253, 145] width 74 height 19
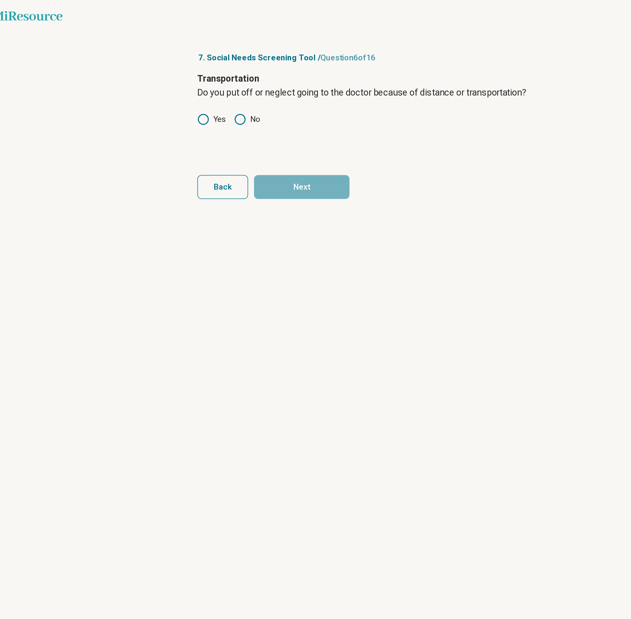
click at [186, 93] on label "Yes" at bounding box center [183, 92] width 22 height 9
click at [238, 140] on button "Next" at bounding box center [253, 145] width 74 height 19
click at [218, 106] on label "No" at bounding box center [210, 103] width 20 height 9
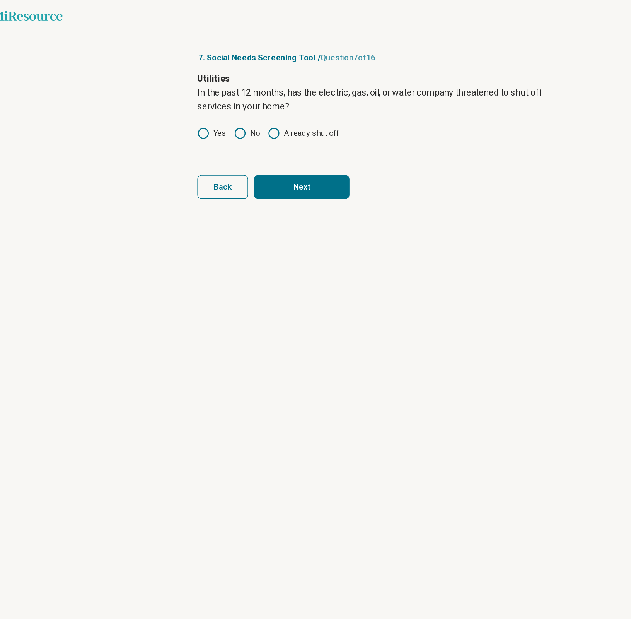
click at [239, 142] on button "Next" at bounding box center [253, 145] width 74 height 19
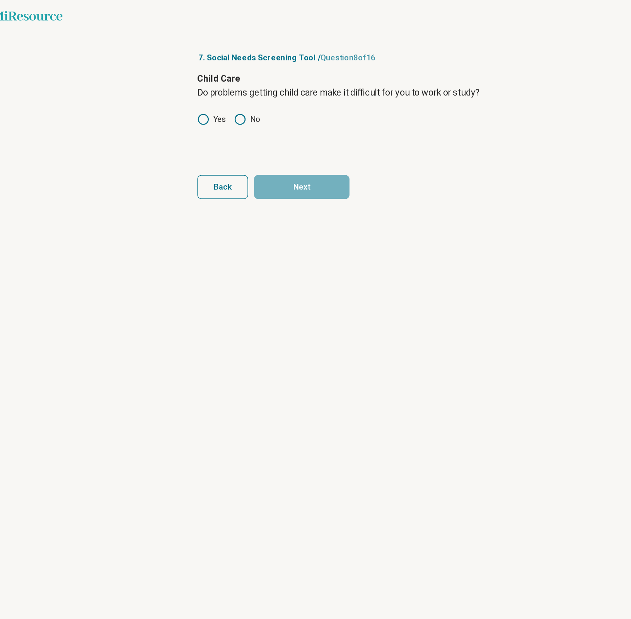
click at [217, 93] on label "No" at bounding box center [210, 92] width 20 height 9
click at [244, 140] on button "Next" at bounding box center [253, 145] width 74 height 19
click at [212, 93] on label "No" at bounding box center [210, 92] width 20 height 9
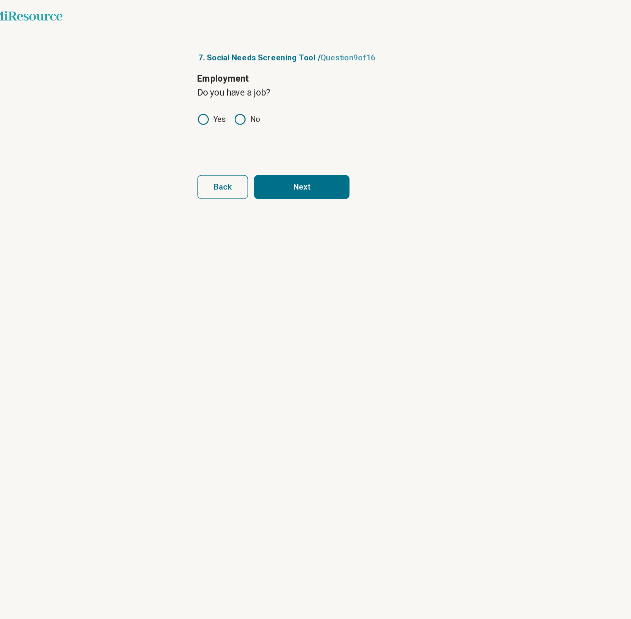
click at [192, 93] on label "Yes" at bounding box center [183, 92] width 22 height 9
click at [208, 93] on icon at bounding box center [204, 92] width 9 height 9
click at [239, 136] on button "Next" at bounding box center [253, 145] width 74 height 19
click at [189, 89] on label "Yes" at bounding box center [183, 92] width 22 height 9
click at [240, 146] on button "Next" at bounding box center [253, 145] width 74 height 19
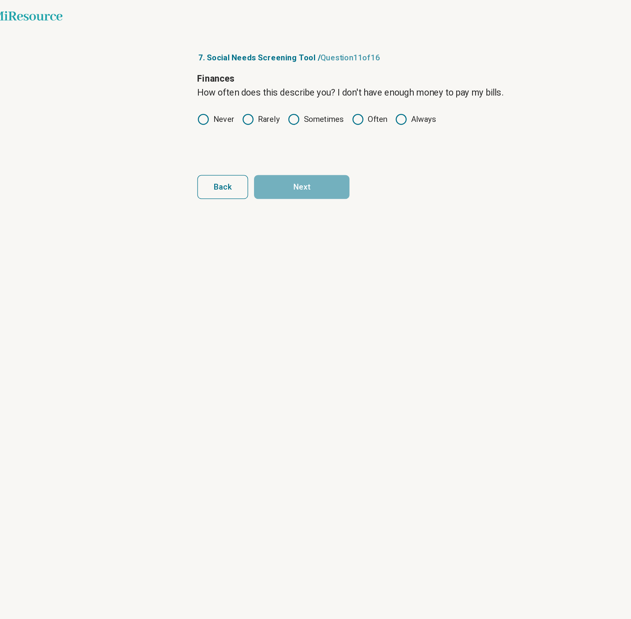
click at [302, 93] on label "Often" at bounding box center [305, 92] width 27 height 9
click at [335, 93] on label "Always" at bounding box center [342, 92] width 32 height 9
click at [285, 147] on button "Next" at bounding box center [253, 145] width 74 height 19
click at [185, 101] on div "Personal Safety How often does anyone, including family, physically hurt you? N…" at bounding box center [316, 88] width 288 height 65
click at [187, 99] on div "Personal Safety How often does anyone, including family, physically hurt you? N…" at bounding box center [316, 88] width 288 height 65
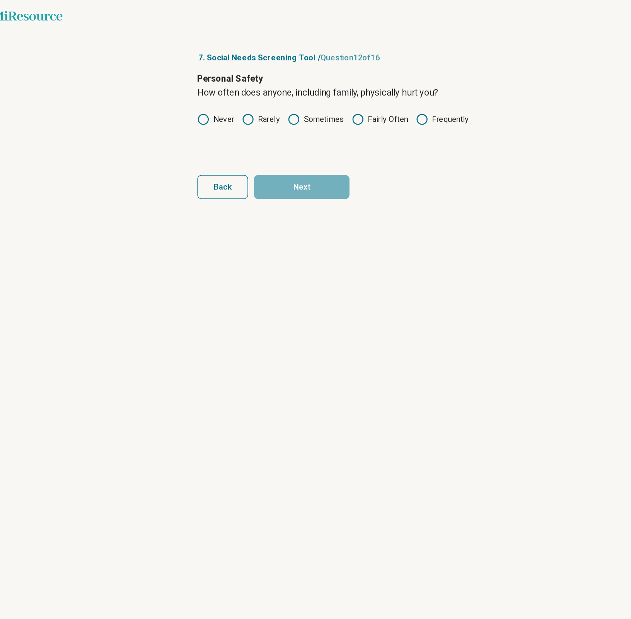
click at [193, 91] on label "Never" at bounding box center [186, 92] width 29 height 9
click at [242, 148] on button "Next" at bounding box center [253, 145] width 74 height 19
click at [252, 88] on label "Sometimes" at bounding box center [264, 92] width 44 height 9
click at [271, 136] on button "Next" at bounding box center [253, 145] width 74 height 19
click at [198, 93] on label "Never" at bounding box center [186, 92] width 29 height 9
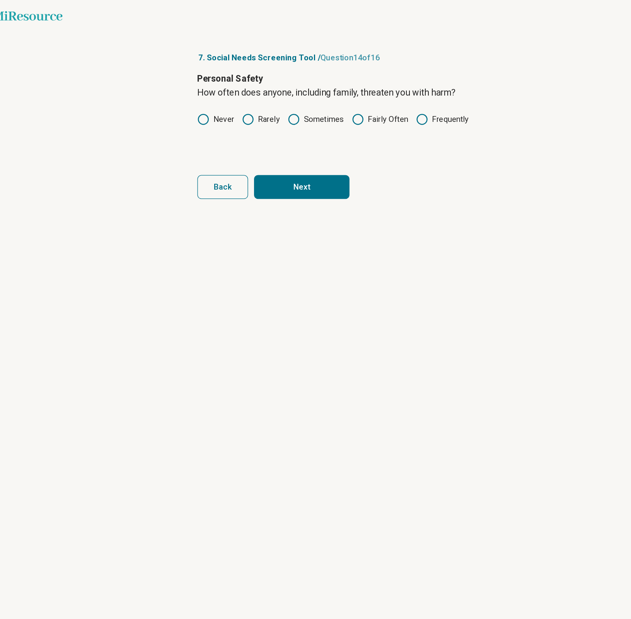
click at [266, 146] on button "Next" at bounding box center [253, 145] width 74 height 19
click at [270, 94] on label "Sometimes" at bounding box center [264, 92] width 44 height 9
click at [263, 130] on form "Personal Safety How often does anyone, including family, scream or curse at you…" at bounding box center [316, 105] width 288 height 99
click at [266, 138] on button "Next" at bounding box center [253, 145] width 74 height 19
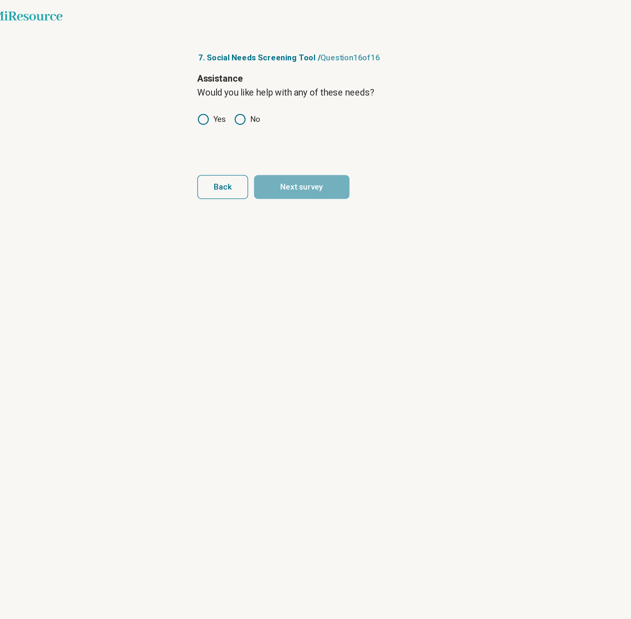
click at [190, 94] on label "Yes" at bounding box center [183, 92] width 22 height 9
click at [249, 143] on button "Next survey" at bounding box center [253, 145] width 74 height 19
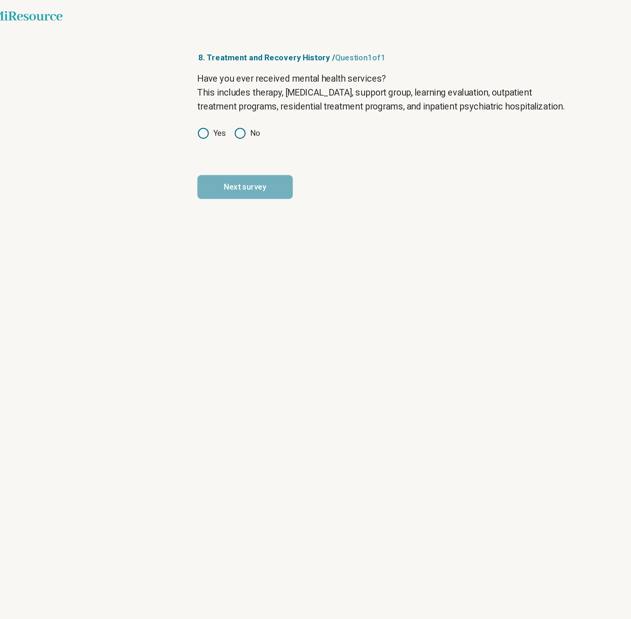
click at [191, 108] on label "Yes" at bounding box center [183, 103] width 22 height 9
click at [220, 108] on label "No" at bounding box center [210, 103] width 20 height 9
click at [219, 150] on button "Next survey" at bounding box center [209, 145] width 74 height 19
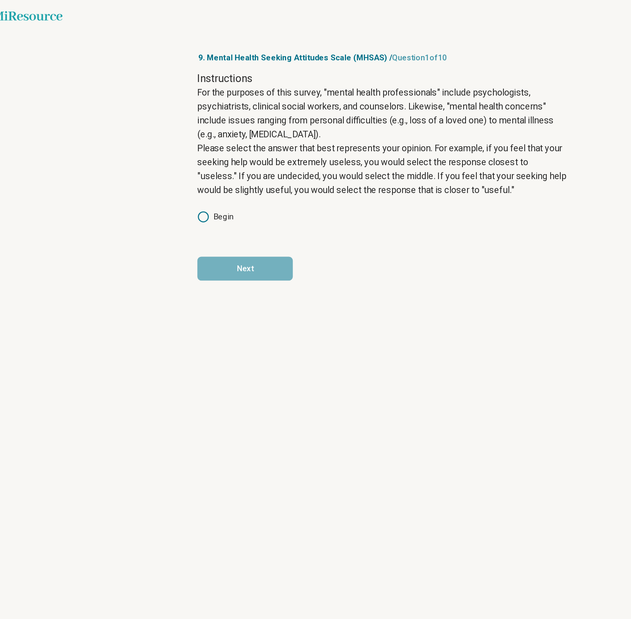
click at [189, 162] on div "Instructions For the purposes of this survey, "mental health professionals" inc…" at bounding box center [316, 120] width 288 height 128
click at [193, 172] on label "Begin" at bounding box center [186, 168] width 28 height 9
click at [182, 188] on form "Instructions For the purposes of this survey, "mental health professionals" inc…" at bounding box center [316, 137] width 288 height 162
click at [188, 167] on label "Begin" at bounding box center [186, 168] width 28 height 9
click at [207, 199] on form "Instructions For the purposes of this survey, "mental health professionals" inc…" at bounding box center [316, 137] width 288 height 162
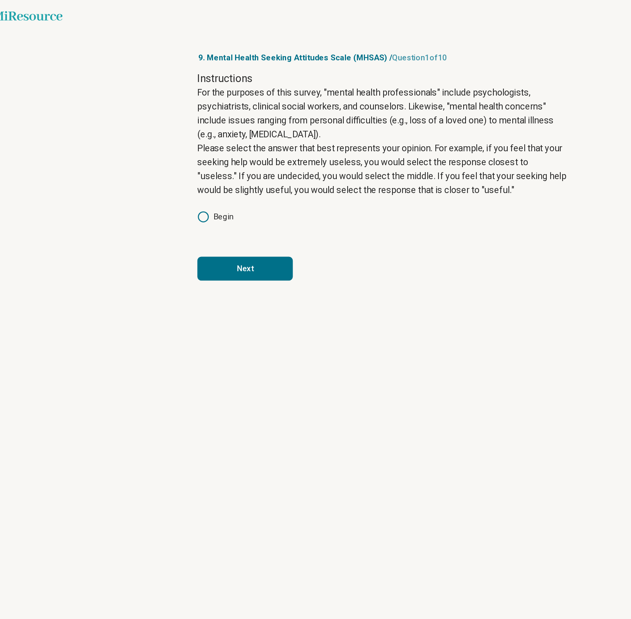
click at [209, 205] on button "Next" at bounding box center [209, 208] width 74 height 19
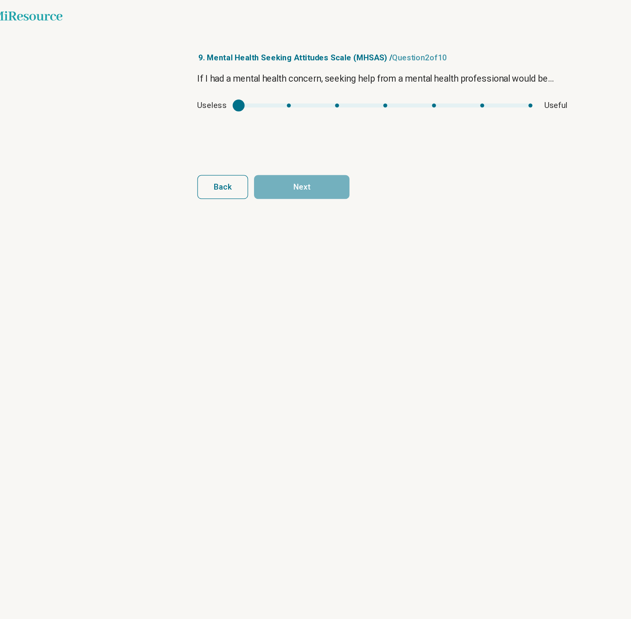
click at [315, 74] on div "If I had a mental health concern, seeking help from a mental health professiona…" at bounding box center [316, 88] width 288 height 65
click at [320, 84] on div "Useless Useful" at bounding box center [316, 81] width 288 height 9
type input "*"
click at [357, 83] on div "mhsas1" at bounding box center [318, 81] width 228 height 3
click at [280, 142] on button "Next" at bounding box center [253, 145] width 74 height 19
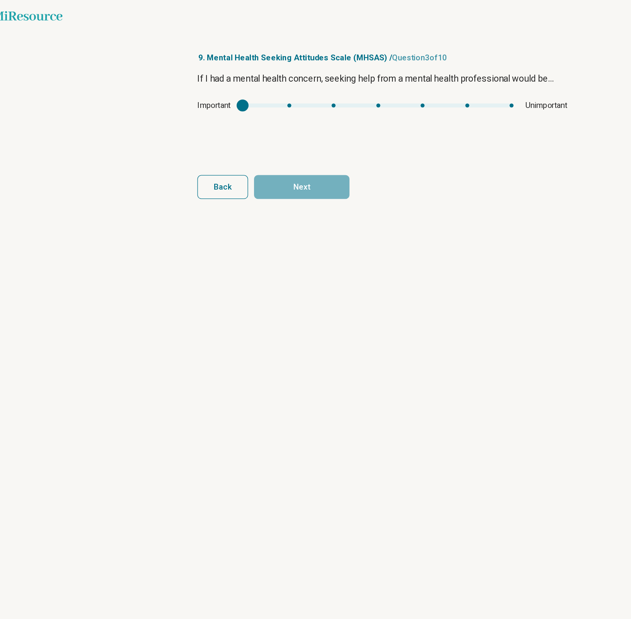
click at [313, 84] on div "Important Unimportant" at bounding box center [316, 81] width 288 height 9
click at [310, 82] on div "mhsas2" at bounding box center [312, 81] width 211 height 3
click at [283, 79] on div "Important Unimportant" at bounding box center [316, 81] width 288 height 9
click at [281, 84] on div "Important Unimportant" at bounding box center [316, 81] width 288 height 9
click at [276, 90] on div "If I had a mental health concern, seeking help from a mental health professiona…" at bounding box center [316, 88] width 288 height 65
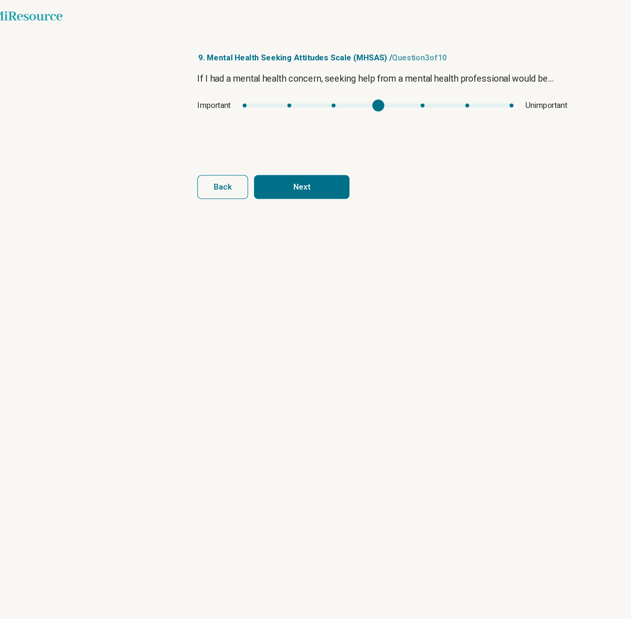
click at [277, 85] on div "Important Unimportant" at bounding box center [316, 81] width 288 height 9
click at [275, 84] on div "Important Unimportant" at bounding box center [316, 81] width 288 height 9
click at [274, 84] on div "Important Unimportant" at bounding box center [316, 81] width 288 height 9
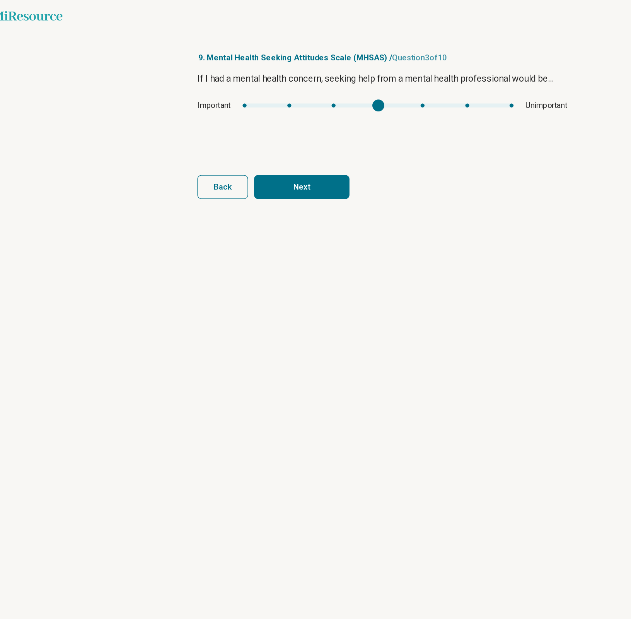
type input "*"
click at [279, 83] on div "mhsas2" at bounding box center [312, 81] width 211 height 3
click at [275, 139] on button "Next" at bounding box center [253, 145] width 74 height 19
click at [270, 84] on div "Unhealthy Healthy" at bounding box center [316, 81] width 288 height 9
click at [309, 85] on div "Unhealthy Healthy" at bounding box center [316, 81] width 288 height 9
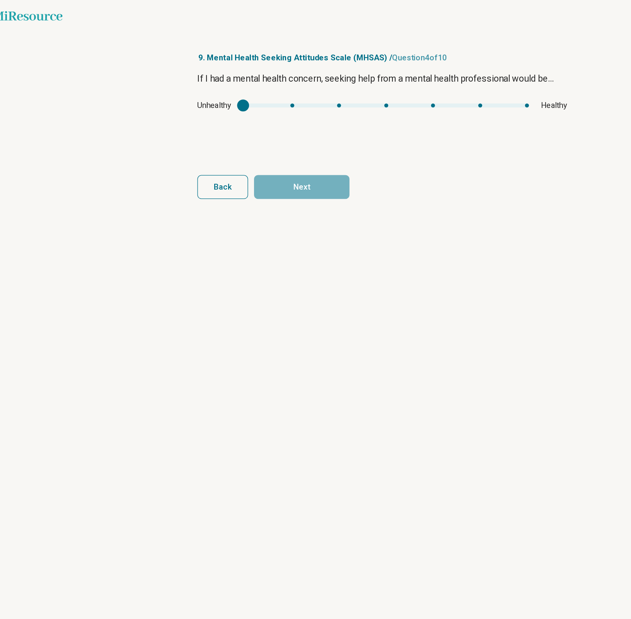
type input "*"
click at [313, 83] on div "mhsas3" at bounding box center [318, 81] width 222 height 3
click at [270, 137] on button "Next" at bounding box center [253, 145] width 74 height 19
type input "*"
click at [310, 83] on div "mhsas4" at bounding box center [318, 81] width 215 height 3
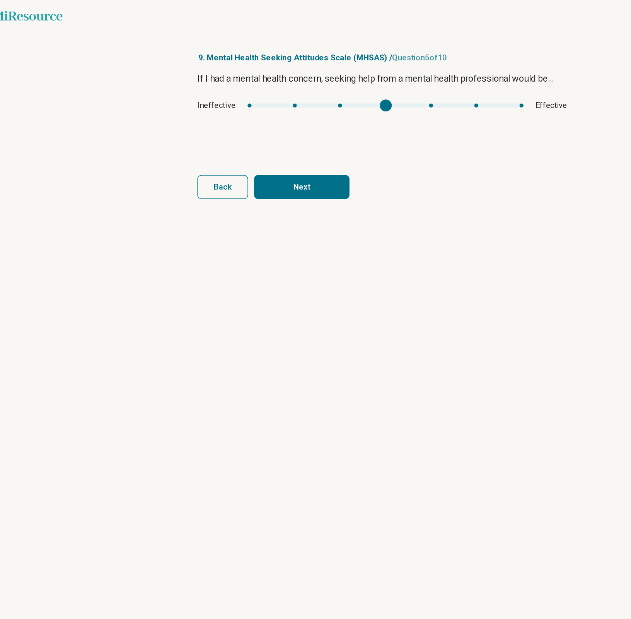
click at [268, 138] on button "Next" at bounding box center [253, 145] width 74 height 19
click at [498, 49] on main "Miresource logo 9. Mental Health Seeking Attitudes Scale (MHSAS) / Question 6 o…" at bounding box center [315, 309] width 631 height 619
click at [337, 80] on div "Good Bad" at bounding box center [316, 81] width 288 height 9
click at [300, 82] on div "mhsas5" at bounding box center [317, 81] width 244 height 3
type input "*"
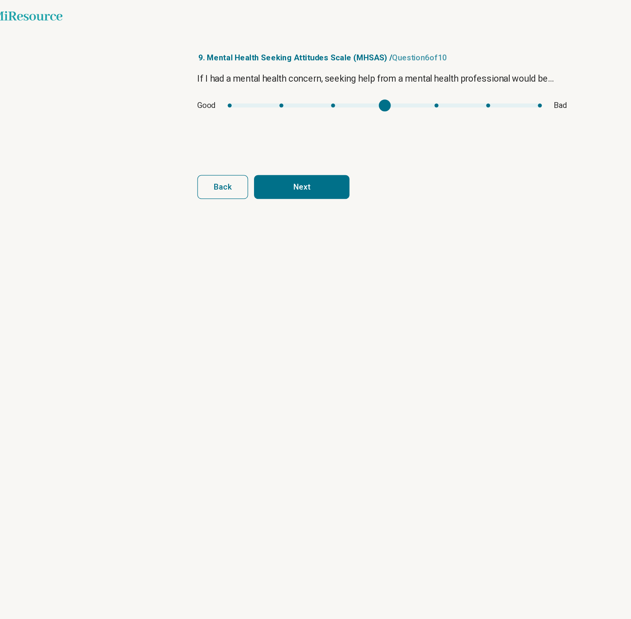
click at [278, 82] on div "mhsas5" at bounding box center [317, 81] width 244 height 3
click at [278, 140] on button "Next" at bounding box center [253, 145] width 74 height 19
click at [335, 85] on div "Healing Hurting" at bounding box center [316, 81] width 288 height 9
click at [323, 79] on div "Healing Hurting" at bounding box center [316, 81] width 288 height 9
click at [317, 80] on div "Healing Hurting" at bounding box center [316, 81] width 288 height 9
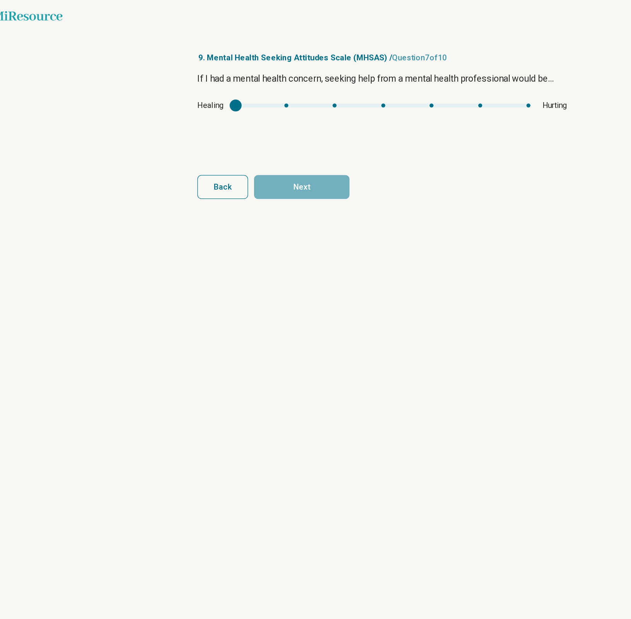
type input "*"
click at [317, 81] on div "mhsas6" at bounding box center [315, 81] width 229 height 3
click at [276, 147] on button "Next" at bounding box center [253, 145] width 74 height 19
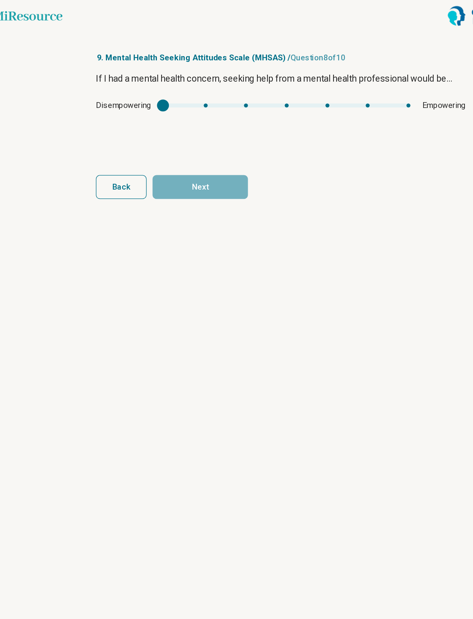
click at [332, 121] on form "If I had a mental health concern, seeking help from a mental health professiona…" at bounding box center [237, 105] width 288 height 99
type input "*"
click at [278, 81] on div "mhsas7" at bounding box center [241, 81] width 193 height 3
click at [210, 146] on button "Next" at bounding box center [174, 145] width 74 height 19
click at [240, 79] on div "Satisfying Unsatisfying" at bounding box center [237, 81] width 288 height 9
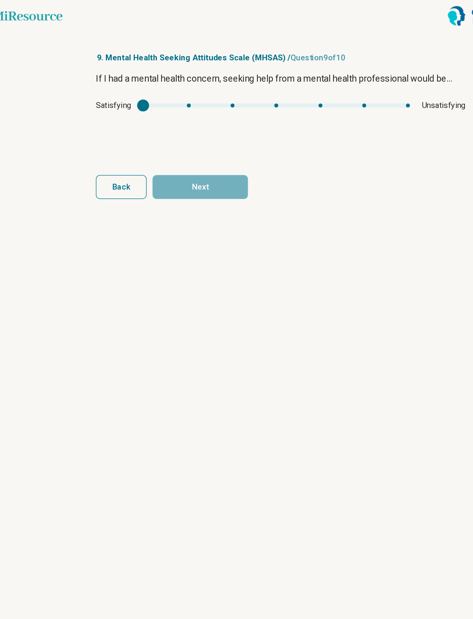
type input "*"
click at [235, 83] on div "mhsas8" at bounding box center [234, 81] width 208 height 3
click at [196, 145] on button "Next" at bounding box center [174, 145] width 74 height 19
click at [234, 84] on div "Desirable Undesirable" at bounding box center [237, 81] width 288 height 9
click at [234, 80] on div "Desirable Undesirable" at bounding box center [237, 81] width 288 height 9
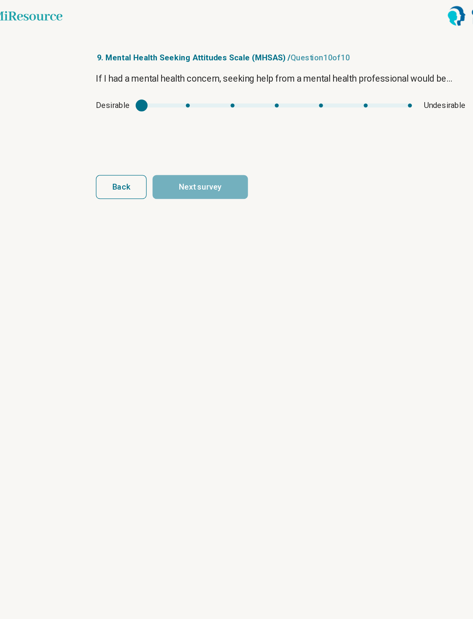
click at [234, 80] on div "Desirable Undesirable" at bounding box center [237, 81] width 288 height 9
click at [209, 82] on div "mhsas9" at bounding box center [233, 81] width 210 height 3
click at [193, 145] on button "Next survey" at bounding box center [174, 145] width 74 height 19
type input "*"
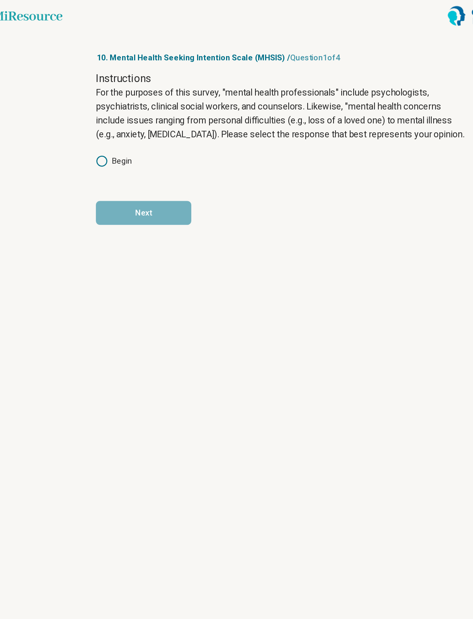
drag, startPoint x: 184, startPoint y: 118, endPoint x: 170, endPoint y: 116, distance: 14.4
click at [170, 116] on div "Instructions For the purposes of this survey, "mental health professionals" inc…" at bounding box center [237, 98] width 288 height 85
click at [112, 133] on div "Instructions For the purposes of this survey, "mental health professionals" inc…" at bounding box center [237, 98] width 288 height 85
click at [114, 129] on label "Begin" at bounding box center [107, 125] width 28 height 9
click at [138, 155] on form "Instructions For the purposes of this survey, "mental health professionals" inc…" at bounding box center [237, 115] width 288 height 119
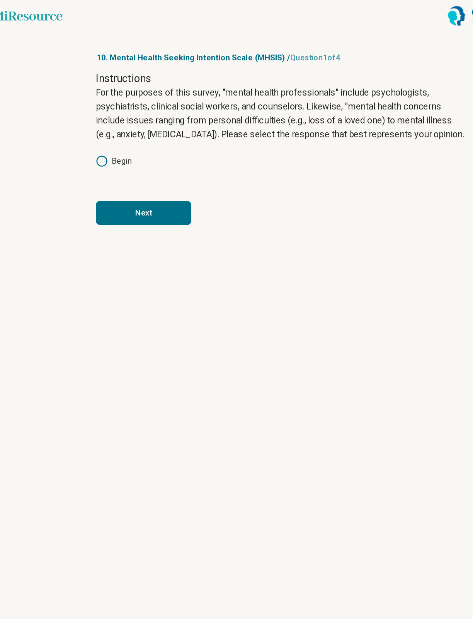
click at [142, 165] on button "Next" at bounding box center [130, 165] width 74 height 19
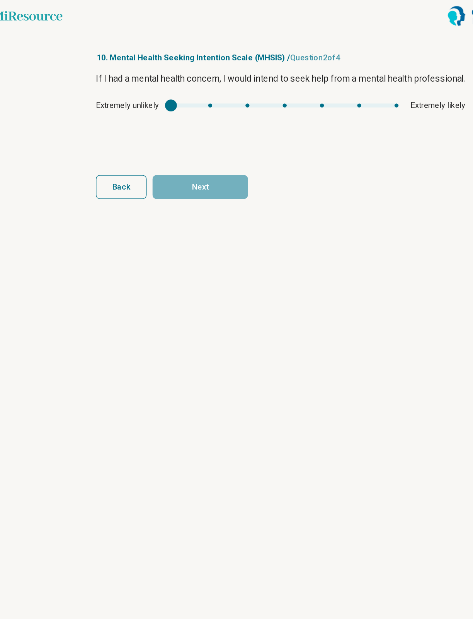
click at [221, 86] on div "If I had a mental health concern, I would intend to seek help from a mental hea…" at bounding box center [237, 88] width 288 height 65
type input "*"
click at [232, 84] on div "mhsis1" at bounding box center [239, 81] width 177 height 3
click at [196, 134] on form "If I had a mental health concern, I would intend to seek help from a mental hea…" at bounding box center [237, 105] width 288 height 99
click at [196, 141] on button "Next" at bounding box center [174, 145] width 74 height 19
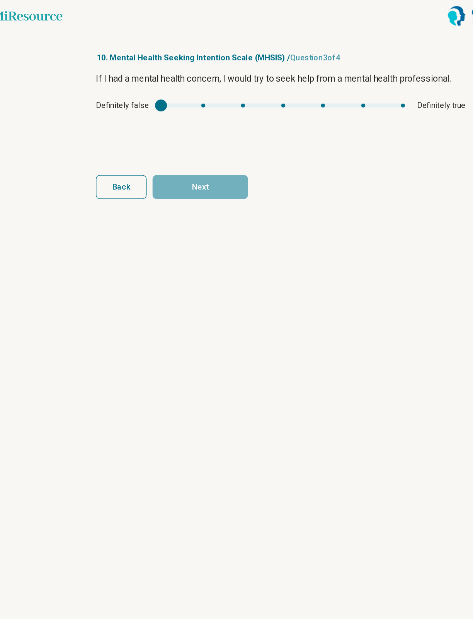
click at [208, 83] on div "Definitely false Definitely true" at bounding box center [237, 81] width 288 height 9
click at [213, 80] on div "mhsis2" at bounding box center [238, 81] width 190 height 3
type input "*"
click at [277, 82] on div "mhsis2" at bounding box center [238, 81] width 190 height 3
click at [198, 127] on form "If I had a mental health concern, I would try to seek help from a mental health…" at bounding box center [237, 105] width 288 height 99
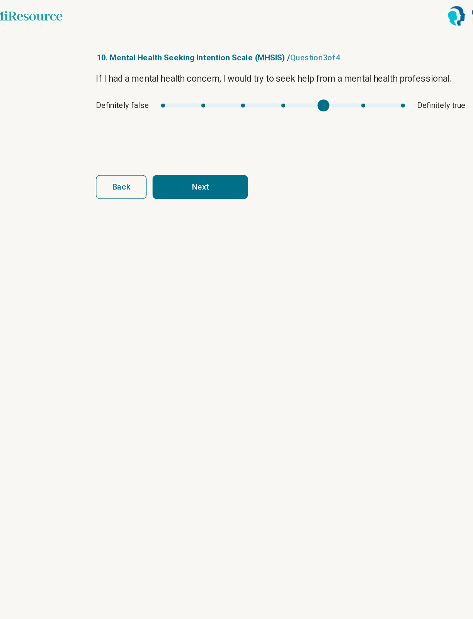
click at [198, 138] on button "Next" at bounding box center [174, 145] width 74 height 19
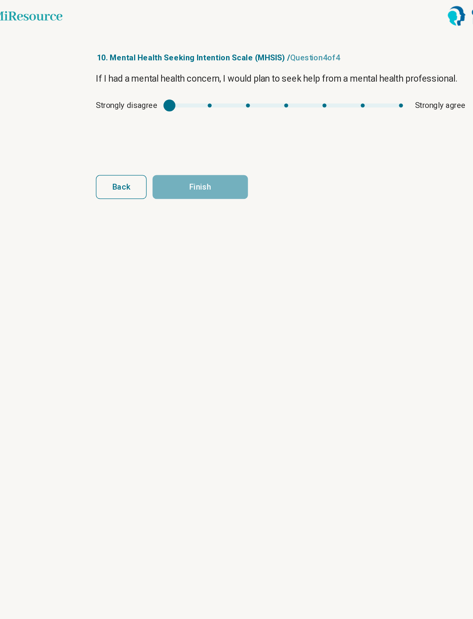
click at [230, 84] on div "Strongly disagree Strongly agree" at bounding box center [237, 81] width 288 height 9
click at [242, 80] on div "Strongly disagree Strongly agree" at bounding box center [237, 81] width 288 height 9
click at [258, 82] on div "mhsis3" at bounding box center [241, 81] width 182 height 3
click at [225, 83] on div "mhsis3" at bounding box center [241, 81] width 182 height 3
click at [196, 141] on button "Finish" at bounding box center [174, 145] width 74 height 19
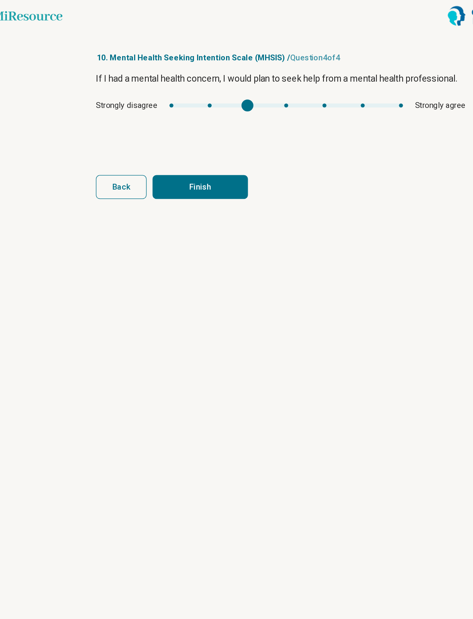
type input "*"
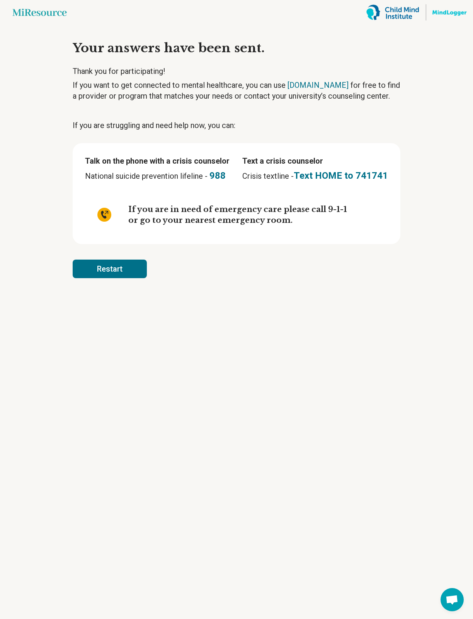
click at [234, 113] on article "Your answers have been sent. Thank you for participating! If you want to get co…" at bounding box center [236, 322] width 353 height 594
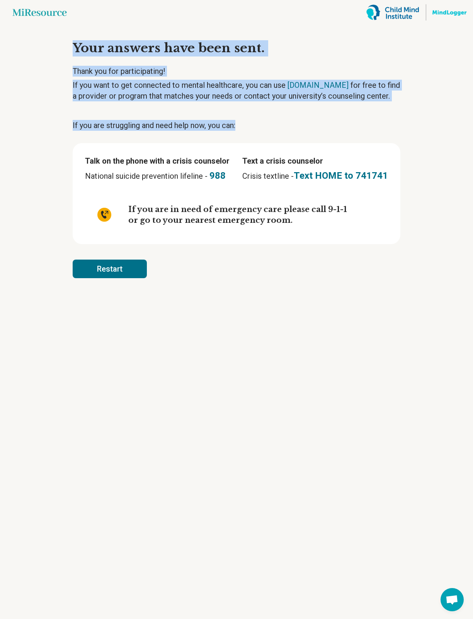
drag, startPoint x: 282, startPoint y: 122, endPoint x: 93, endPoint y: 36, distance: 207.6
click at [93, 36] on article "Your answers have been sent. Thank you for participating! If you want to get co…" at bounding box center [236, 322] width 353 height 594
click at [211, 74] on h5 "Thank you for participating!" at bounding box center [237, 71] width 328 height 11
